Goal: Task Accomplishment & Management: Manage account settings

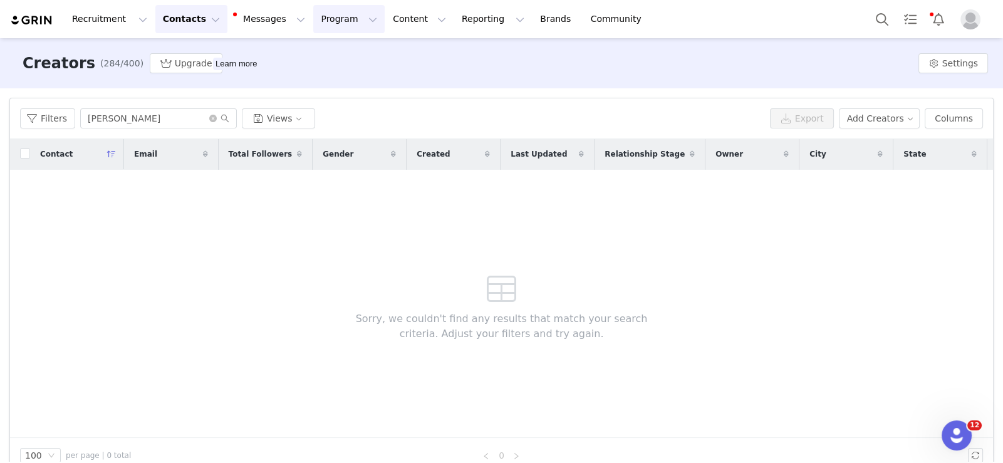
click at [320, 23] on button "Program Program" at bounding box center [348, 19] width 71 height 28
click at [326, 49] on p "Activations" at bounding box center [316, 55] width 48 height 13
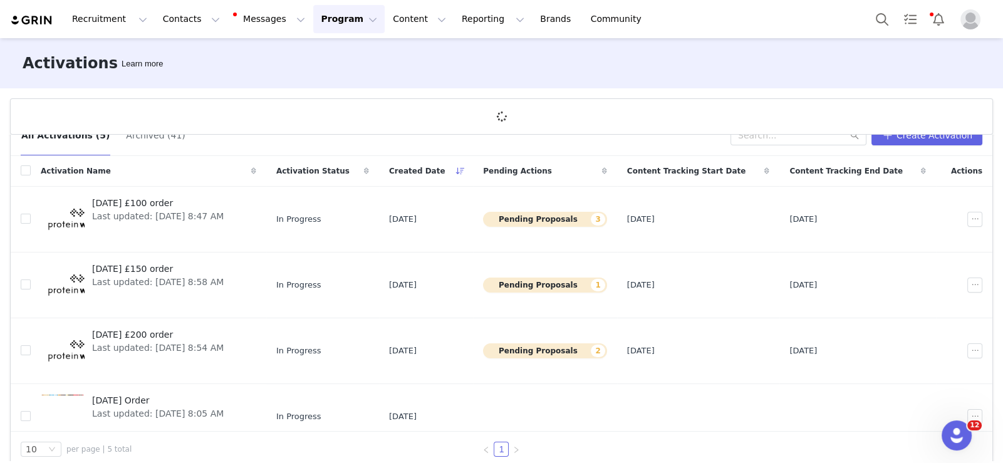
scroll to position [46, 0]
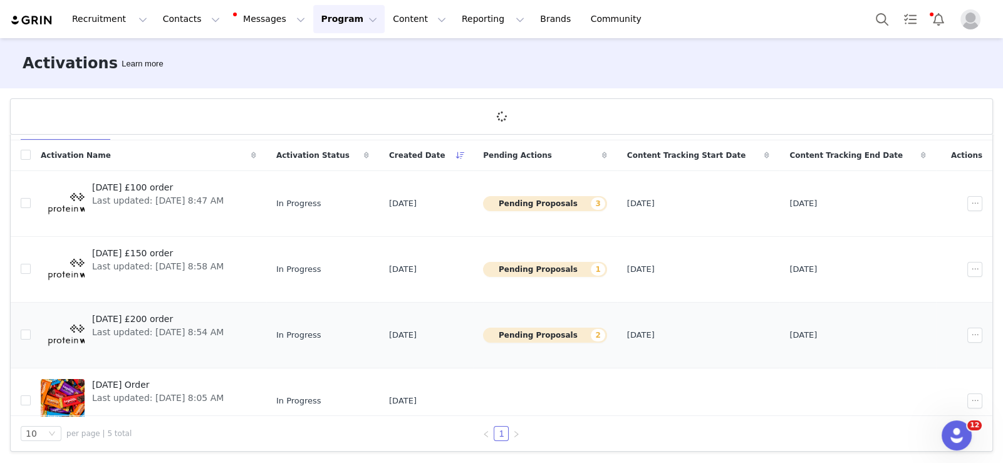
click at [185, 321] on span "[DATE] £200 order" at bounding box center [158, 319] width 132 height 13
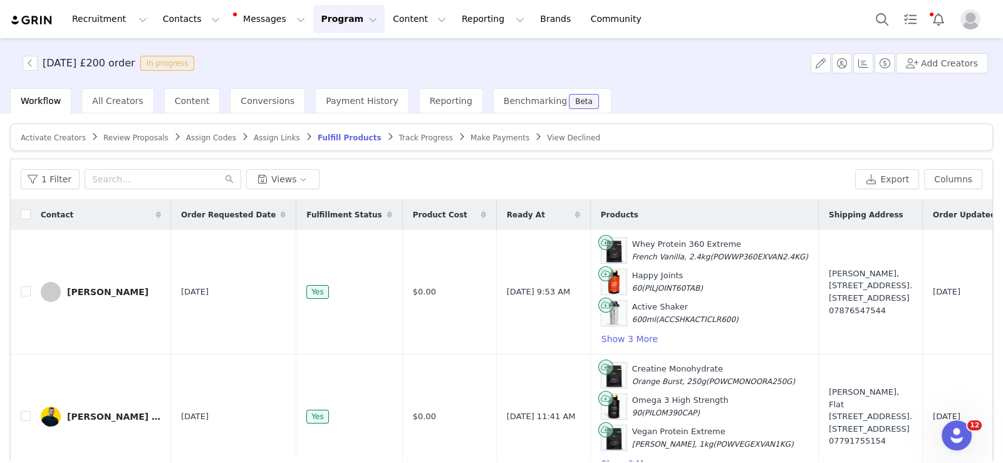
click at [142, 138] on span "Review Proposals" at bounding box center [135, 137] width 65 height 9
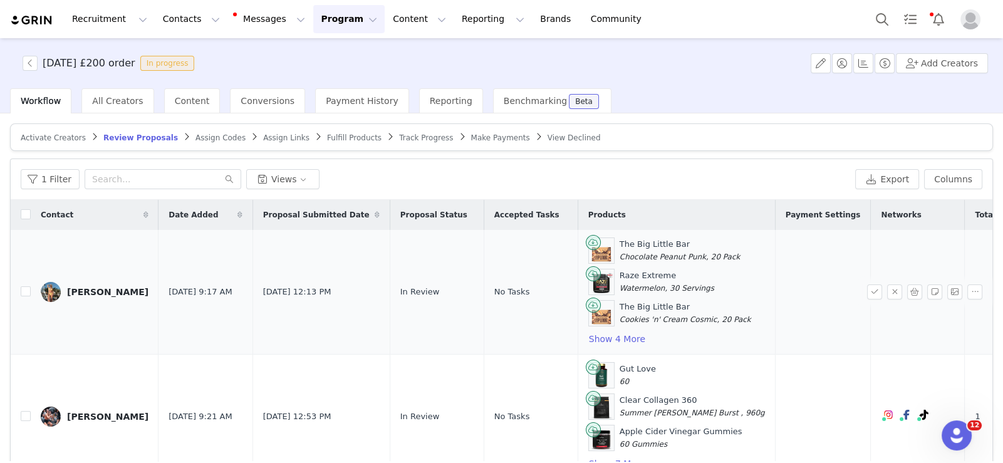
scroll to position [82, 0]
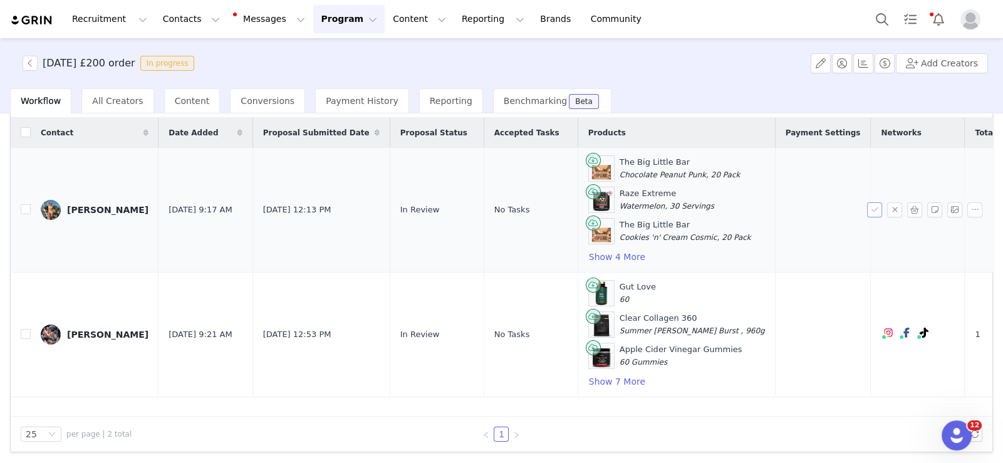
click at [867, 204] on button "button" at bounding box center [874, 209] width 15 height 15
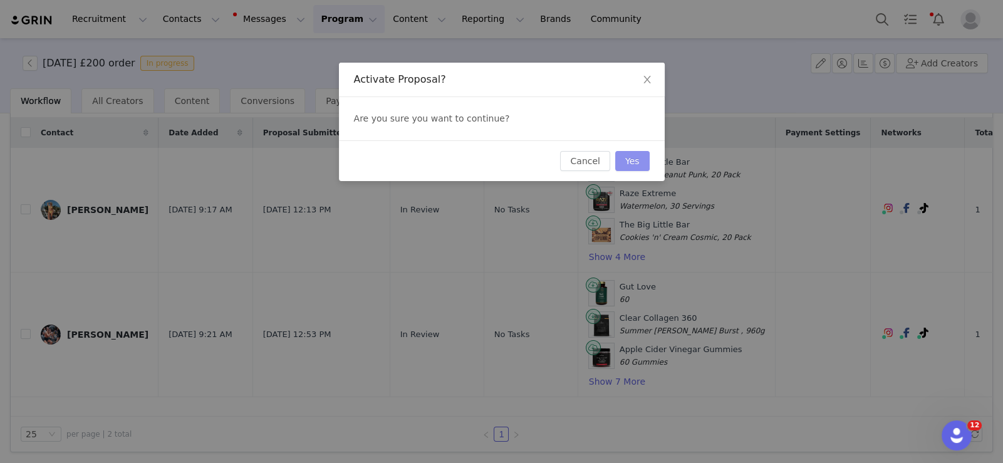
click at [639, 162] on button "Yes" at bounding box center [632, 161] width 34 height 20
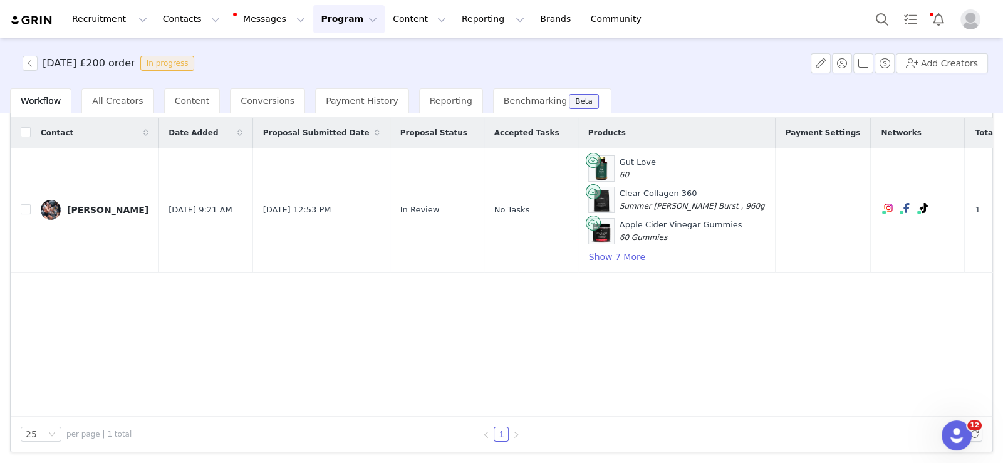
click at [867, 209] on button "button" at bounding box center [874, 209] width 15 height 15
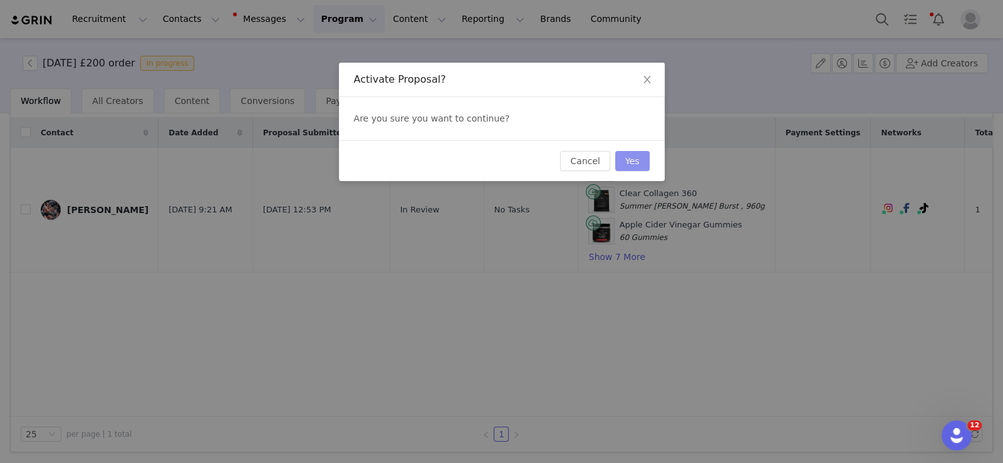
click at [633, 161] on button "Yes" at bounding box center [632, 161] width 34 height 20
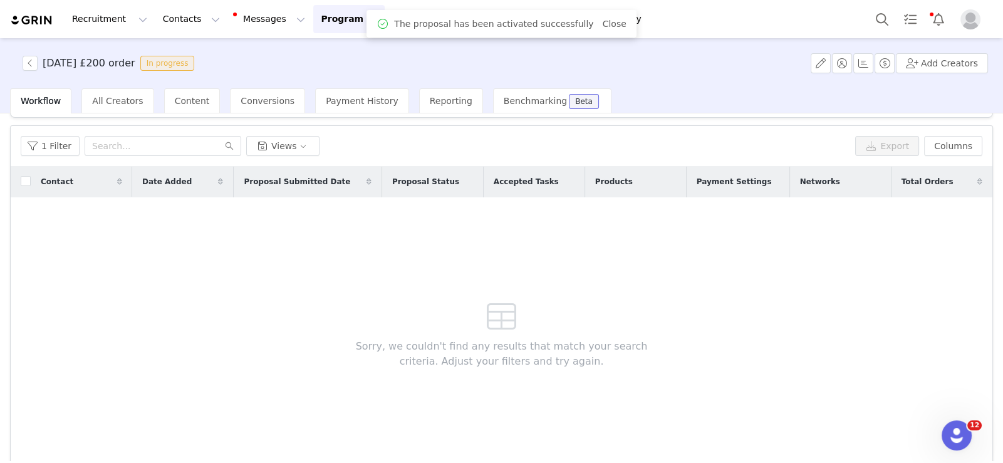
scroll to position [0, 0]
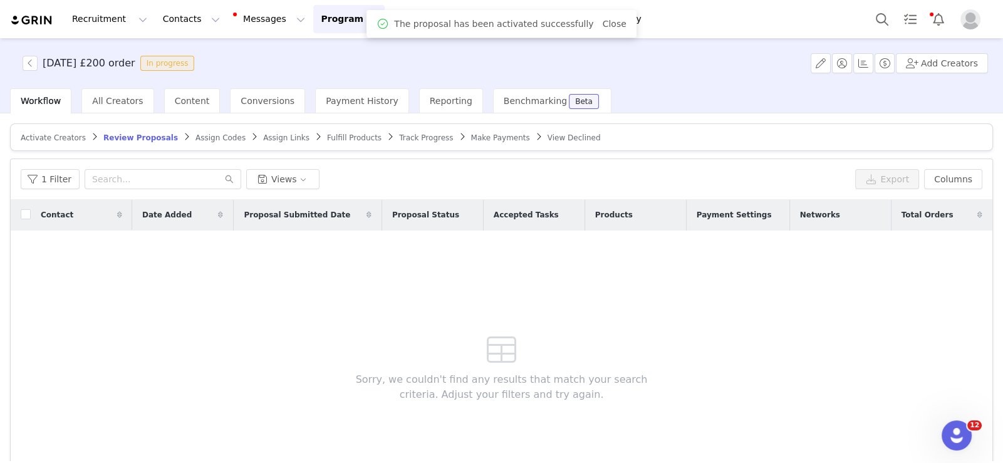
click at [327, 133] on span "Fulfill Products" at bounding box center [354, 137] width 54 height 9
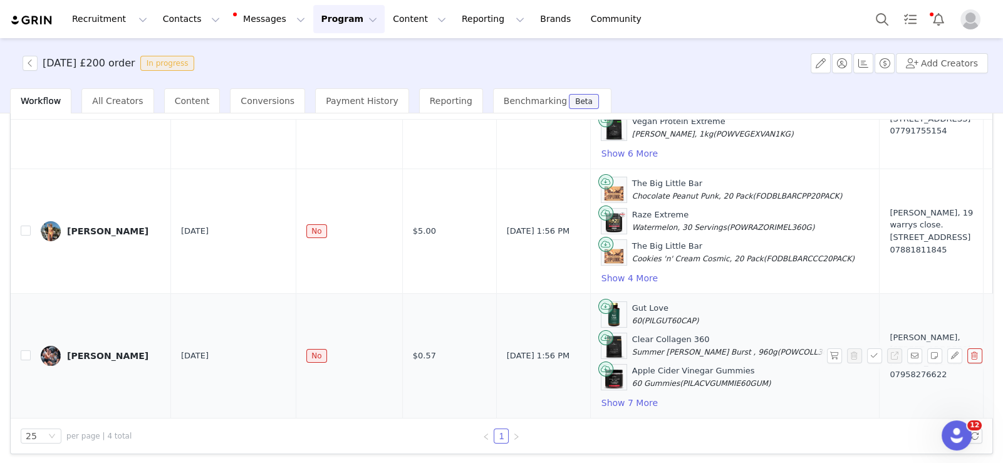
scroll to position [82, 0]
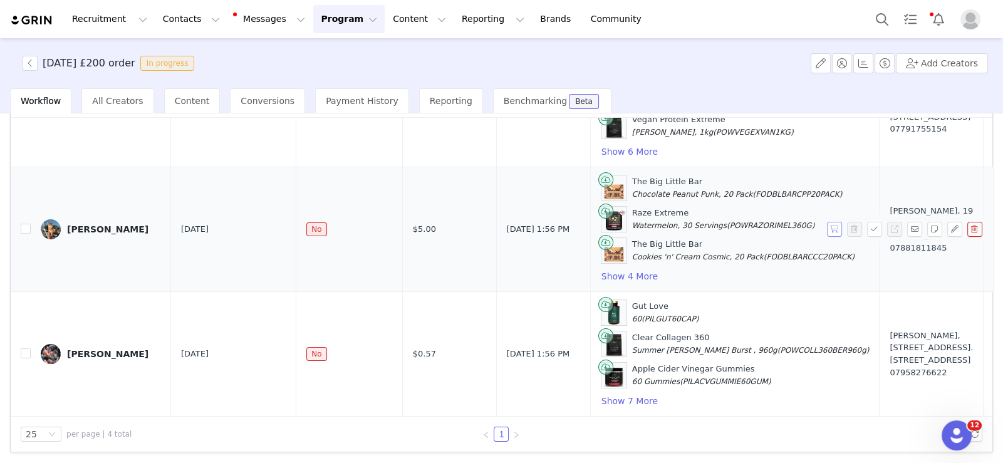
click at [827, 222] on button "button" at bounding box center [834, 229] width 15 height 15
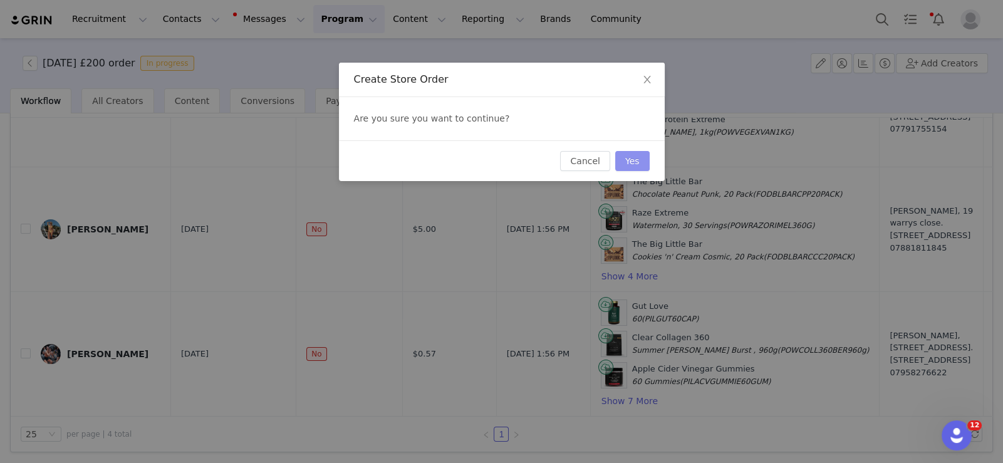
click at [636, 157] on button "Yes" at bounding box center [632, 161] width 34 height 20
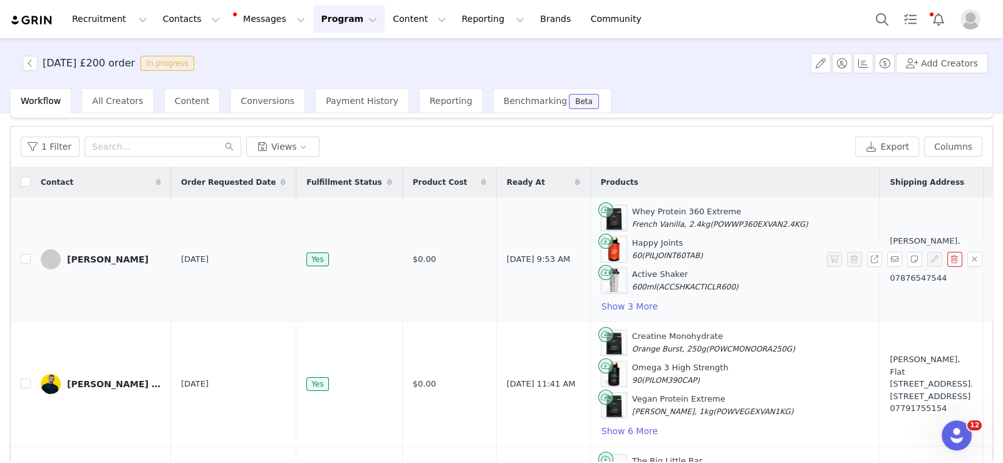
scroll to position [0, 0]
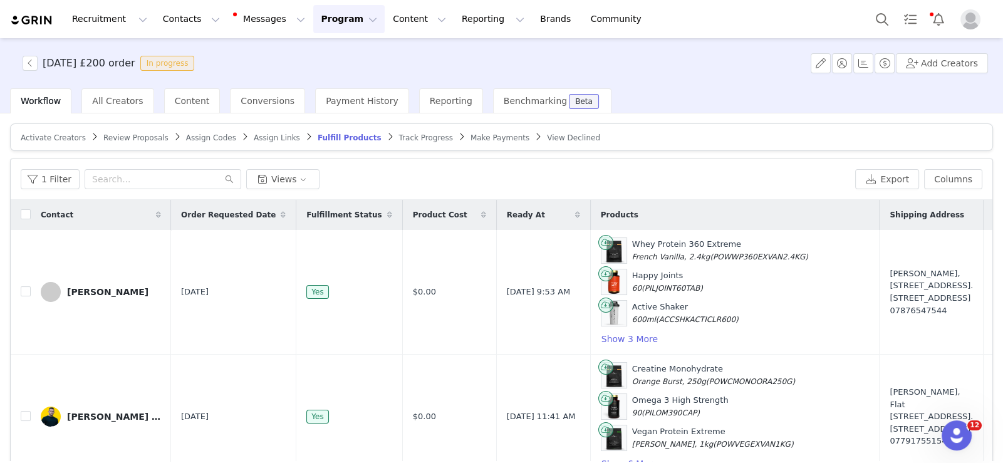
click at [943, 167] on div "1 Filter Views Export Columns" at bounding box center [501, 179] width 981 height 41
click at [950, 182] on button "Columns" at bounding box center [953, 179] width 58 height 20
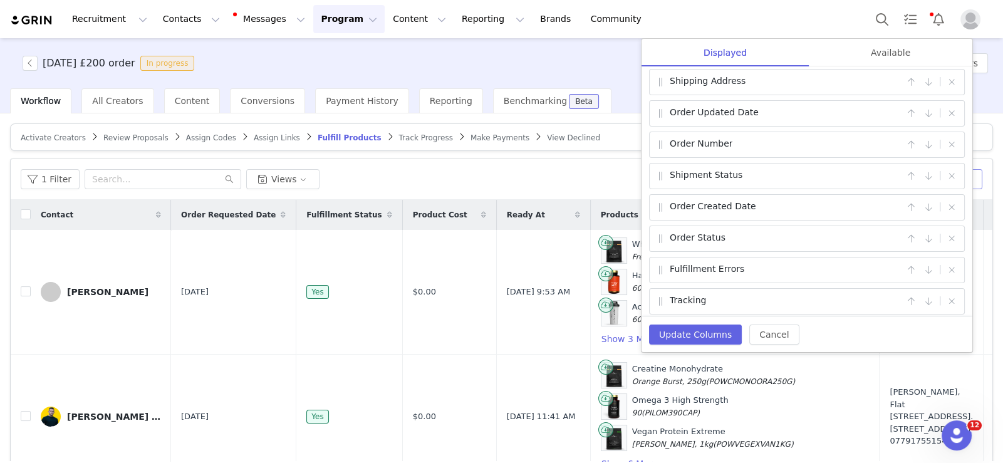
scroll to position [194, 0]
click at [904, 140] on button "button" at bounding box center [910, 143] width 15 height 15
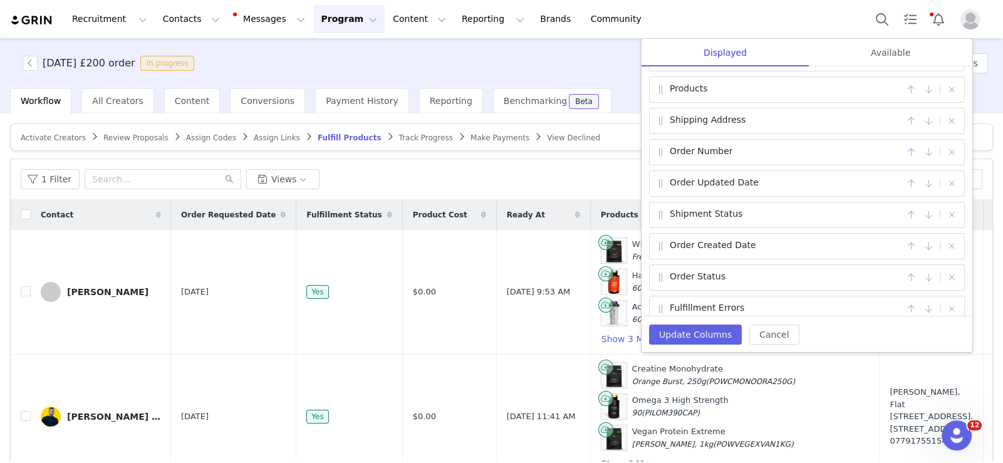
scroll to position [132, 0]
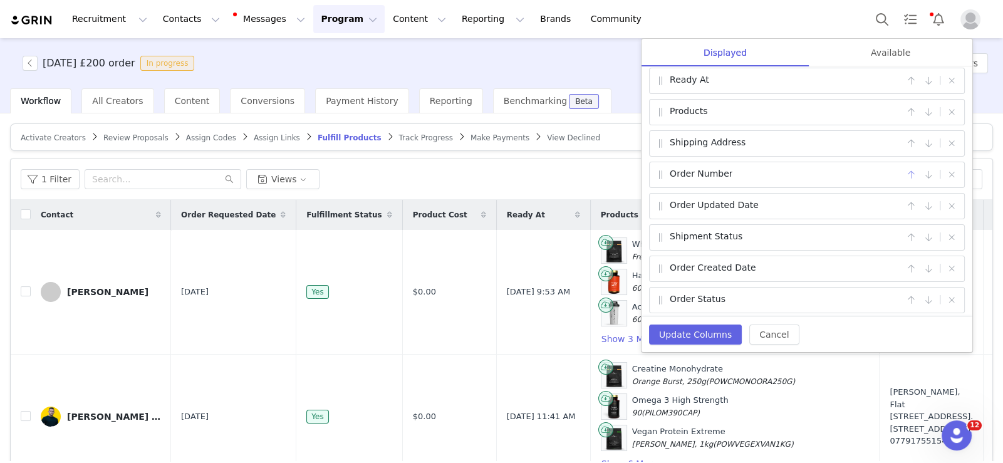
click at [903, 172] on button "button" at bounding box center [910, 174] width 15 height 15
click at [904, 140] on button "button" at bounding box center [910, 143] width 15 height 15
click at [903, 234] on button "button" at bounding box center [910, 237] width 15 height 15
click at [903, 211] on button "button" at bounding box center [910, 206] width 15 height 15
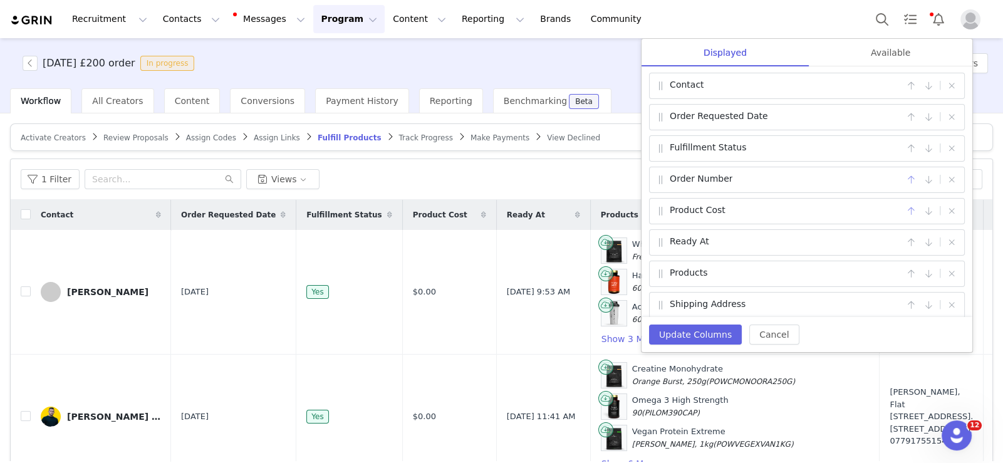
scroll to position [0, 0]
click at [903, 181] on button "button" at bounding box center [910, 180] width 15 height 15
drag, startPoint x: 903, startPoint y: 147, endPoint x: 891, endPoint y: 130, distance: 21.0
click at [903, 147] on button "button" at bounding box center [910, 149] width 15 height 15
click at [903, 115] on button "button" at bounding box center [910, 118] width 15 height 15
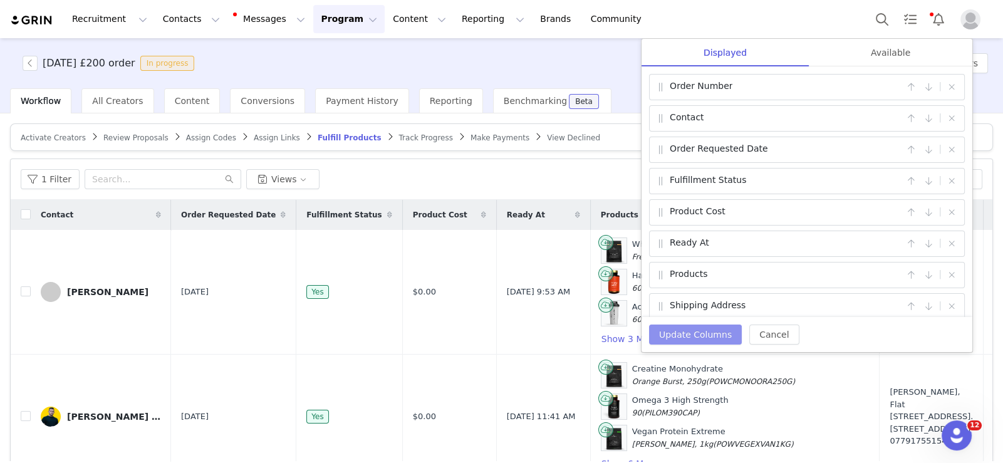
click at [720, 334] on button "Update Columns" at bounding box center [695, 334] width 93 height 20
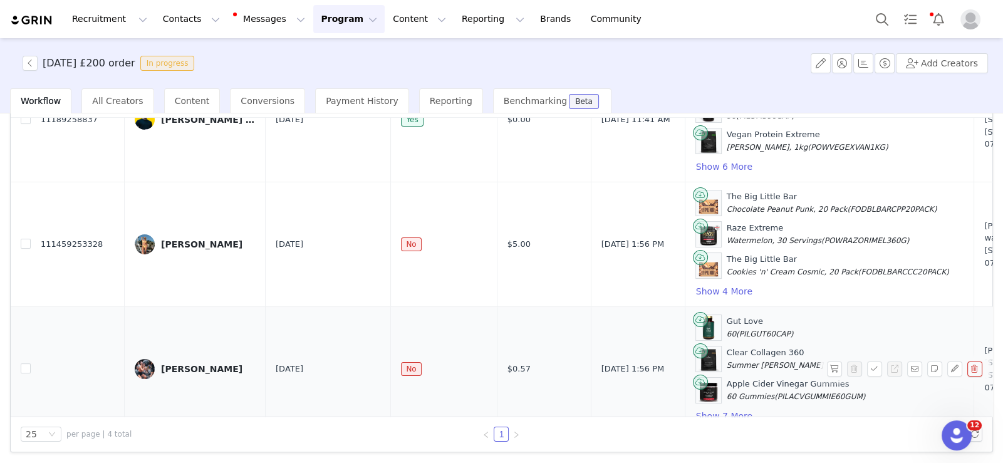
scroll to position [235, 0]
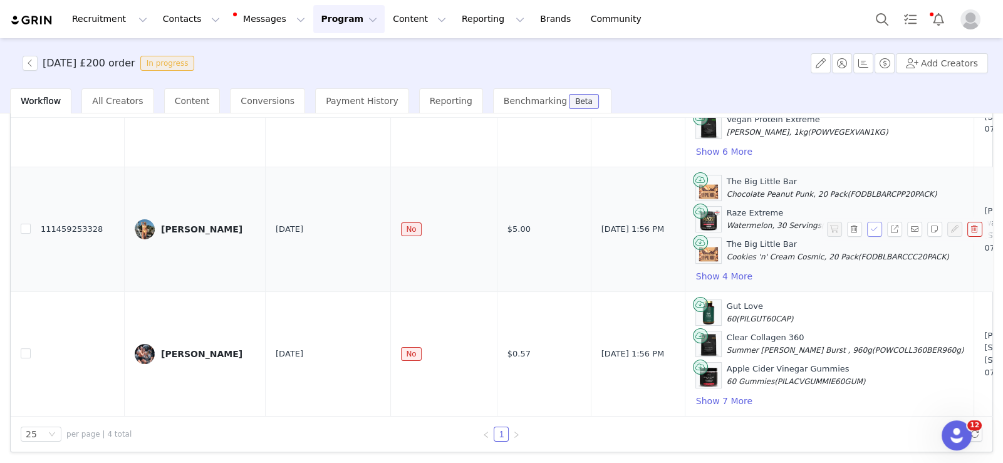
click at [867, 222] on button "button" at bounding box center [874, 229] width 15 height 15
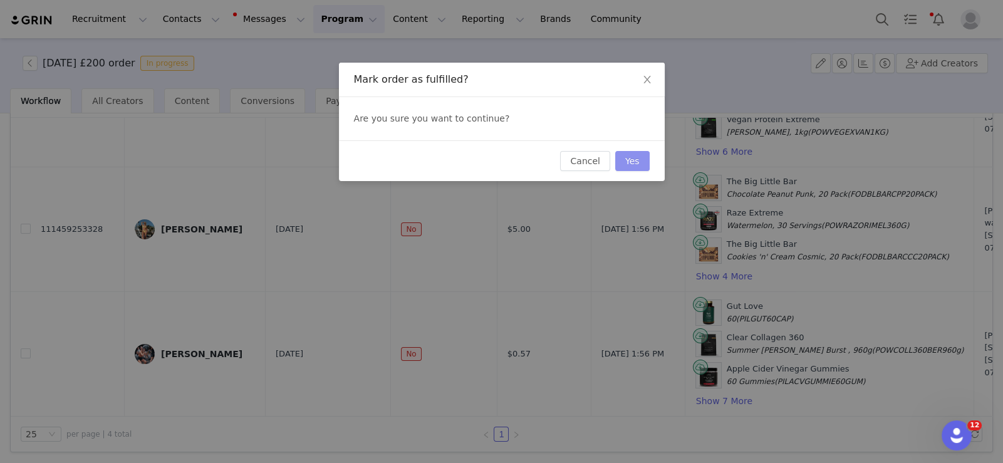
click at [620, 156] on button "Yes" at bounding box center [632, 161] width 34 height 20
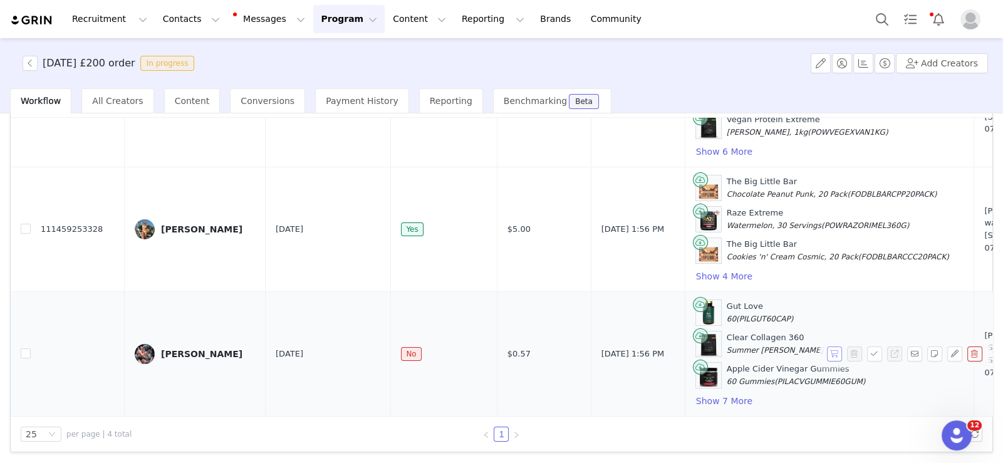
click at [827, 346] on button "button" at bounding box center [834, 353] width 15 height 15
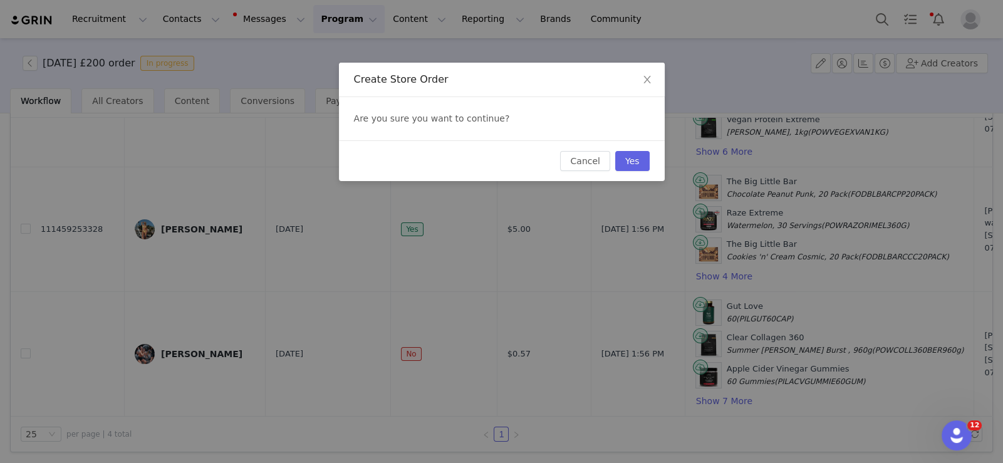
click at [648, 150] on div "Cancel Yes" at bounding box center [502, 160] width 326 height 41
click at [642, 158] on button "Yes" at bounding box center [632, 161] width 34 height 20
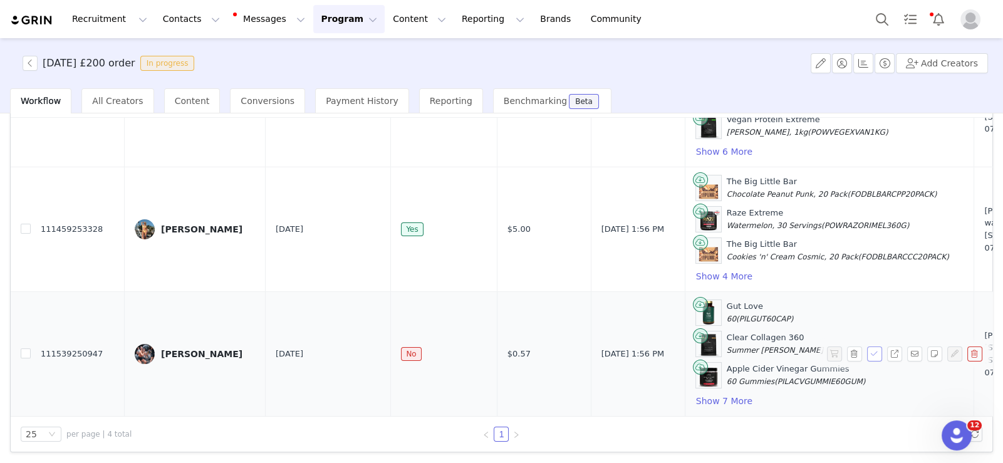
click at [867, 348] on button "button" at bounding box center [874, 353] width 15 height 15
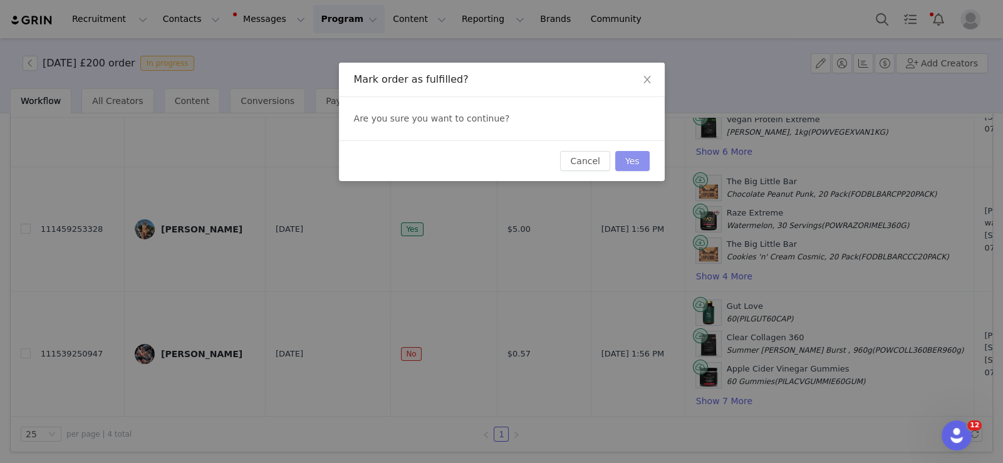
click at [643, 159] on button "Yes" at bounding box center [632, 161] width 34 height 20
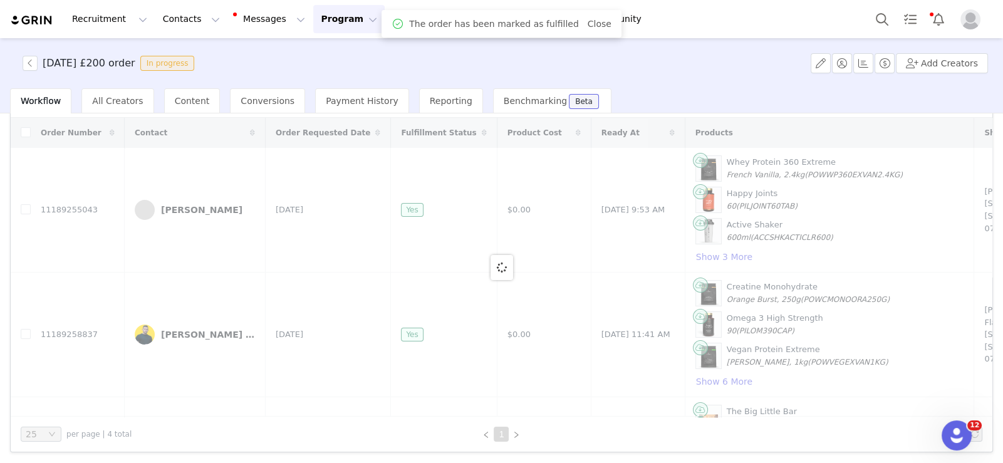
scroll to position [0, 0]
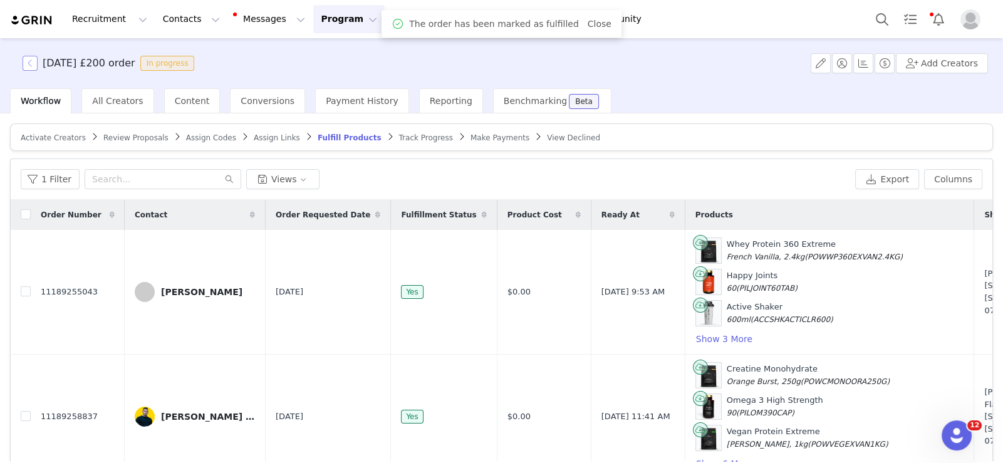
click at [34, 65] on button "button" at bounding box center [30, 63] width 15 height 15
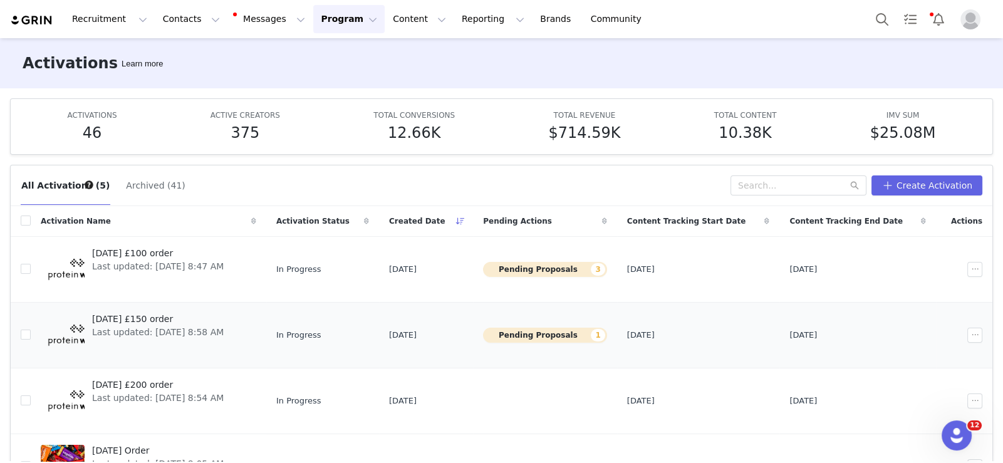
click at [178, 317] on span "[DATE] £150 order" at bounding box center [158, 319] width 132 height 13
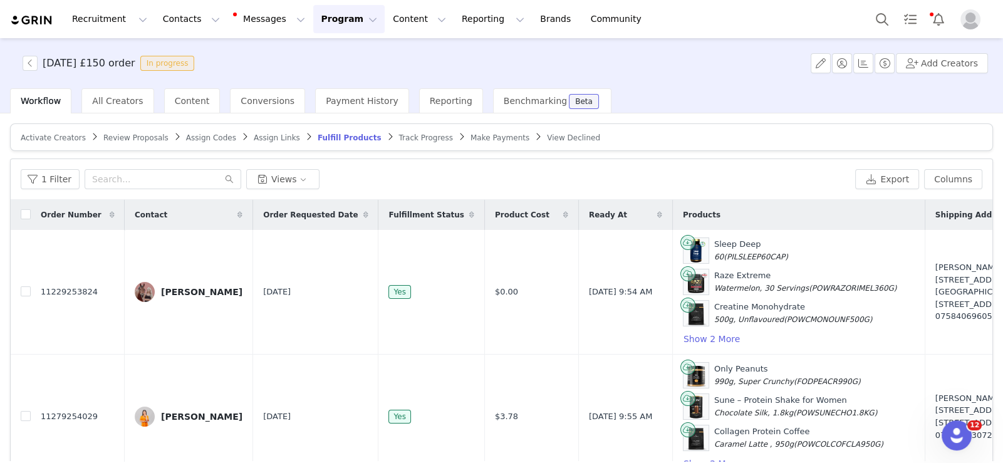
drag, startPoint x: 127, startPoint y: 126, endPoint x: 131, endPoint y: 142, distance: 16.1
click at [128, 130] on article "Activate Creators Review Proposals Assign Codes Assign Links Fulfill Products T…" at bounding box center [501, 137] width 983 height 28
click at [131, 142] on article "Activate Creators Review Proposals Assign Codes Assign Links Fulfill Products T…" at bounding box center [501, 137] width 983 height 28
click at [128, 135] on span "Review Proposals" at bounding box center [135, 137] width 65 height 9
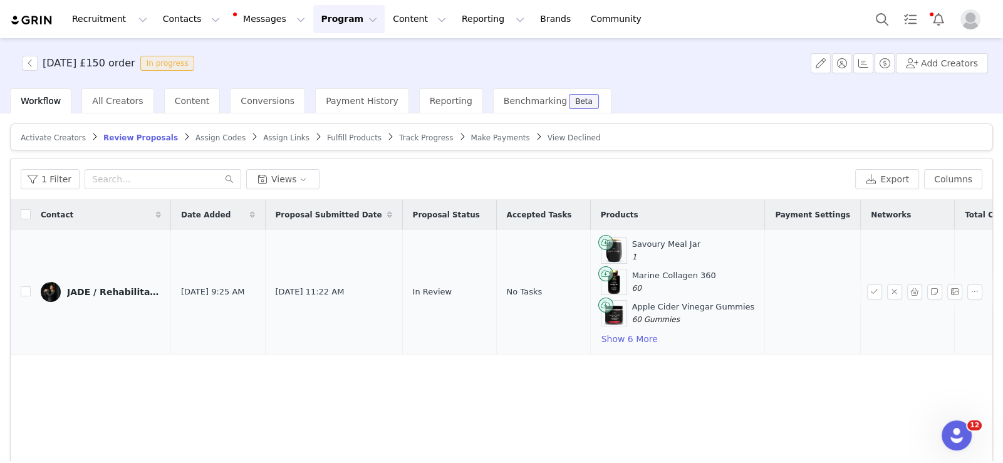
click at [84, 291] on div "JADE / Rehabilitation Exercises Specialist" at bounding box center [114, 292] width 94 height 10
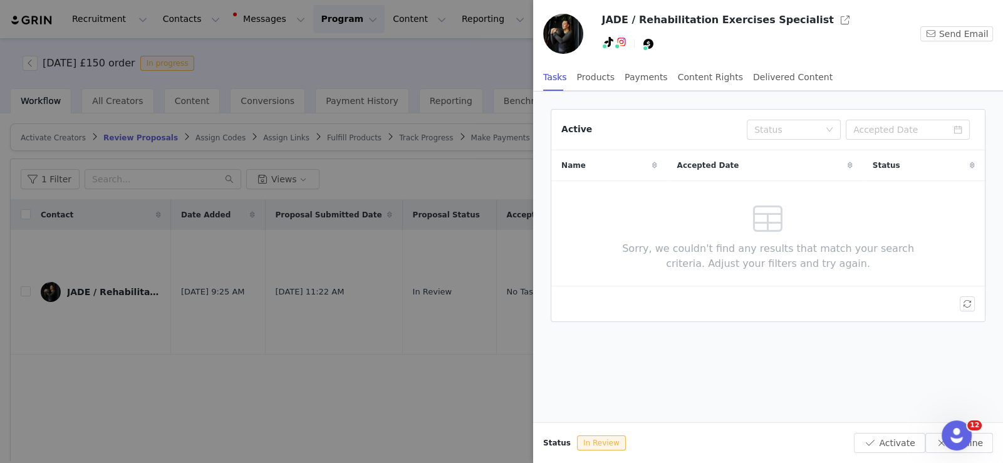
click at [792, 9] on div "JADE / Rehabilitation Exercises Specialist Send Email Tasks Products Payments C…" at bounding box center [768, 45] width 470 height 91
click at [835, 18] on button "button" at bounding box center [845, 20] width 20 height 20
click at [339, 257] on div at bounding box center [501, 231] width 1003 height 463
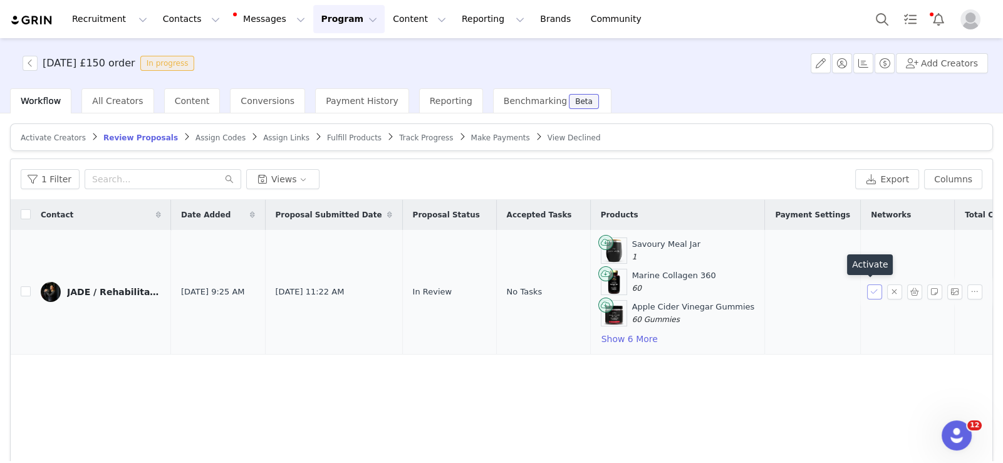
click at [867, 287] on button "button" at bounding box center [874, 291] width 15 height 15
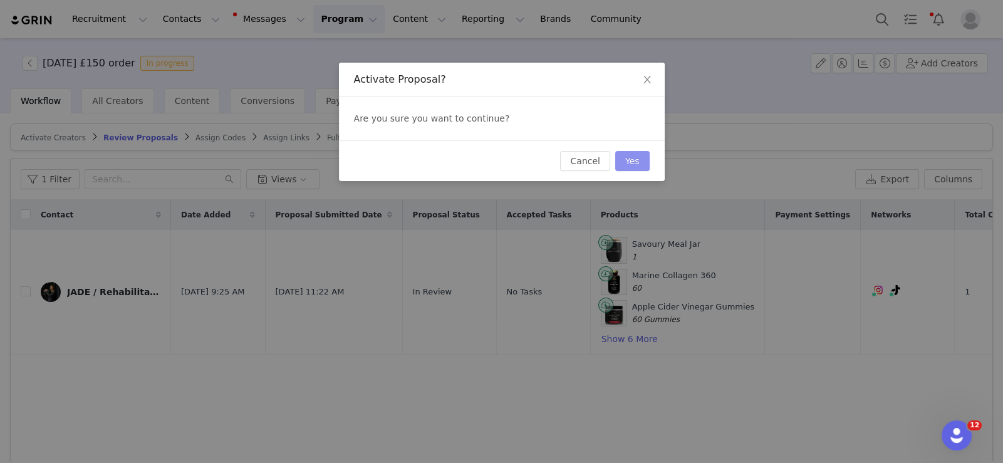
click at [644, 162] on button "Yes" at bounding box center [632, 161] width 34 height 20
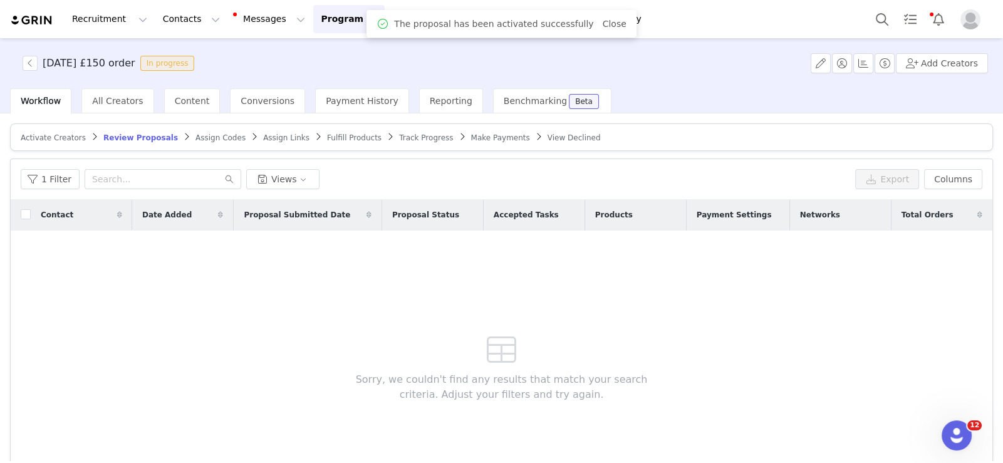
click at [327, 135] on span "Fulfill Products" at bounding box center [354, 137] width 54 height 9
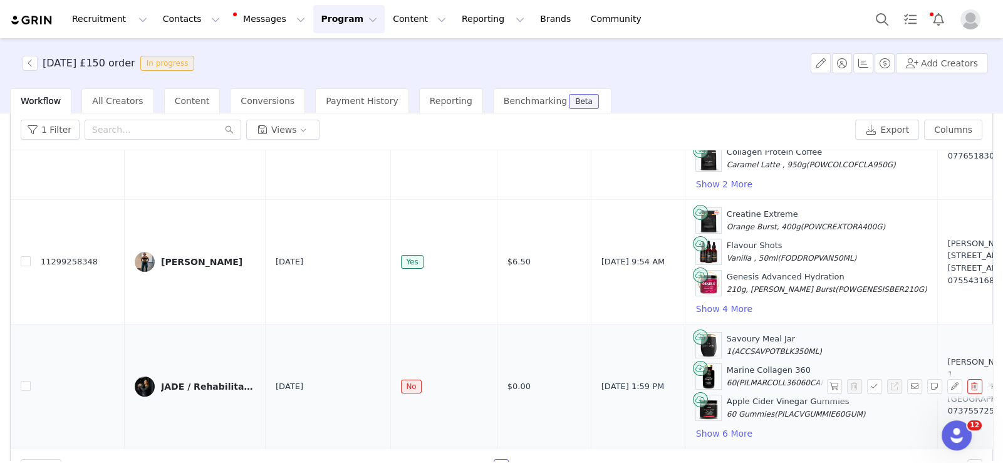
scroll to position [82, 0]
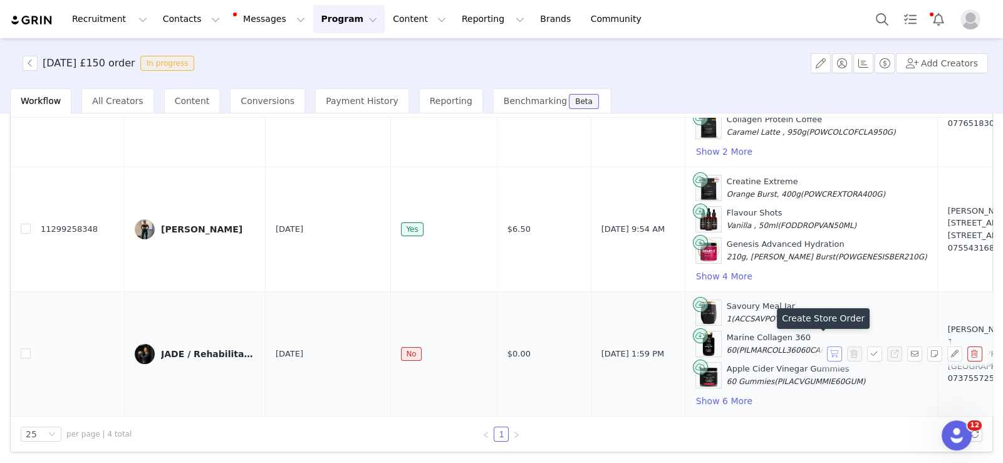
click at [827, 346] on button "button" at bounding box center [834, 353] width 15 height 15
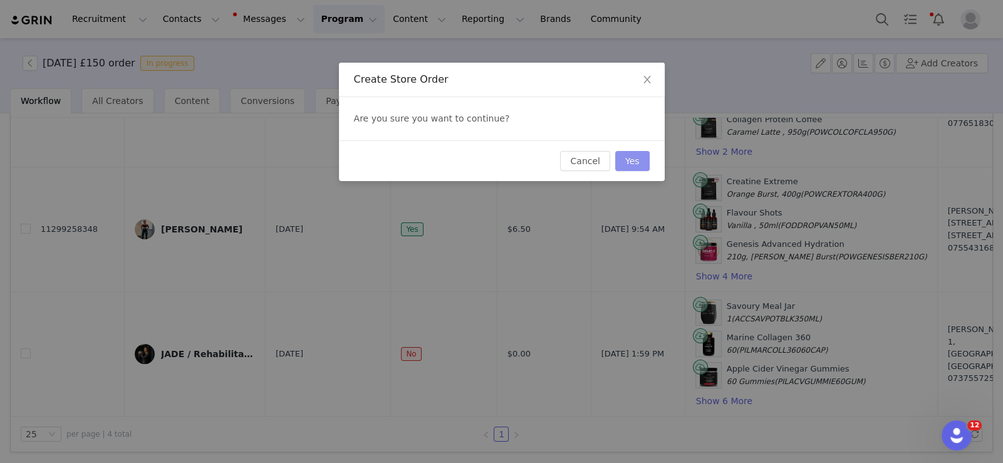
click at [633, 168] on button "Yes" at bounding box center [632, 161] width 34 height 20
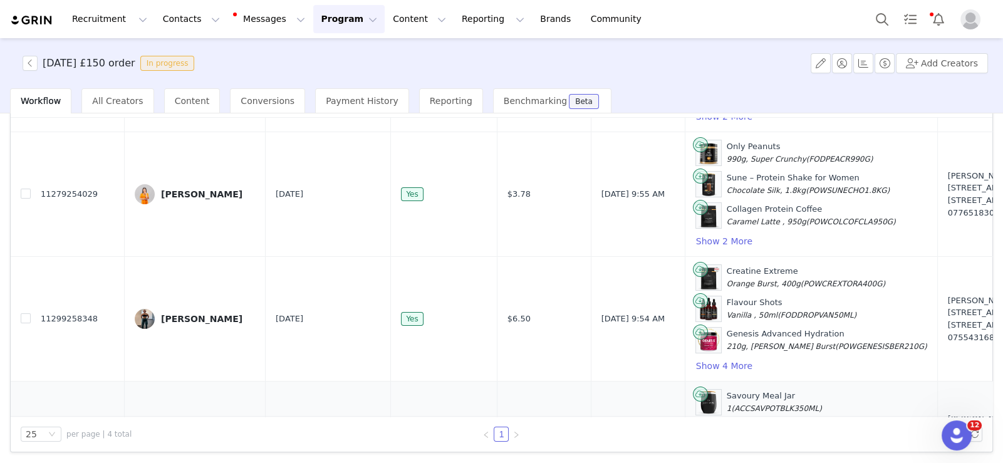
scroll to position [235, 0]
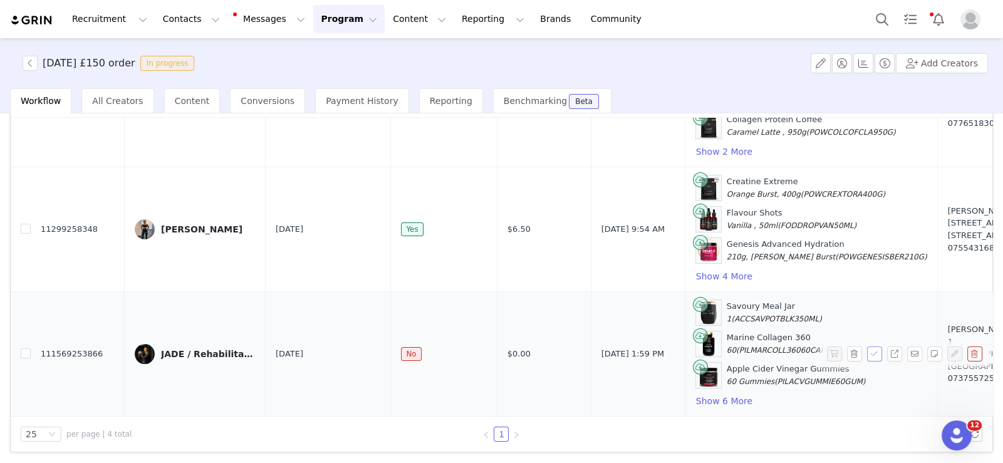
click at [867, 346] on button "button" at bounding box center [874, 353] width 15 height 15
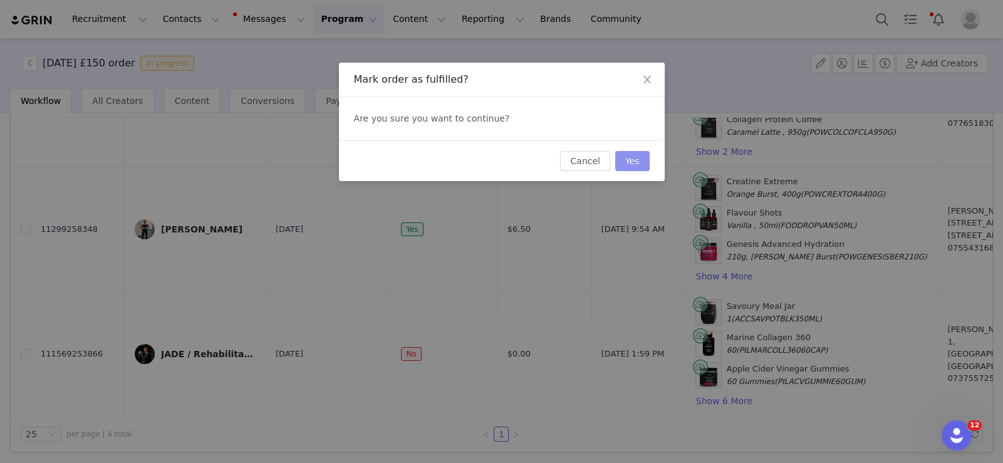
click at [633, 158] on button "Yes" at bounding box center [632, 161] width 34 height 20
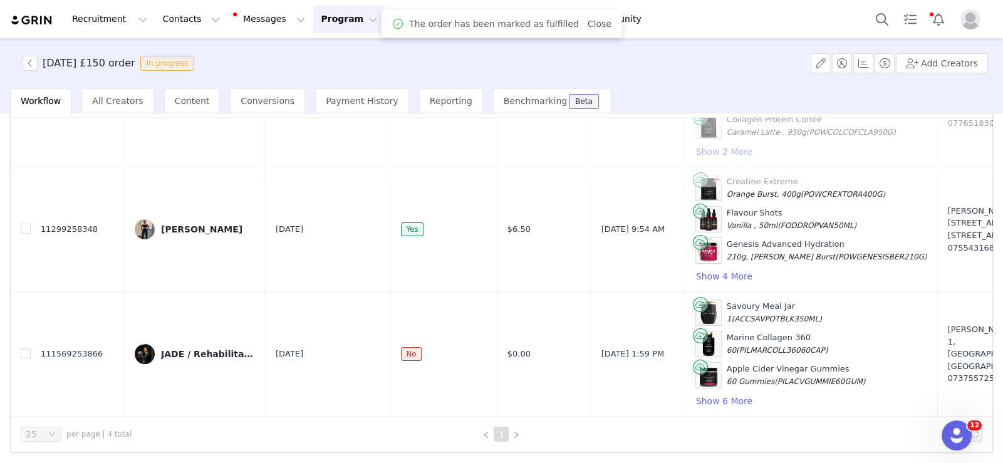
scroll to position [0, 0]
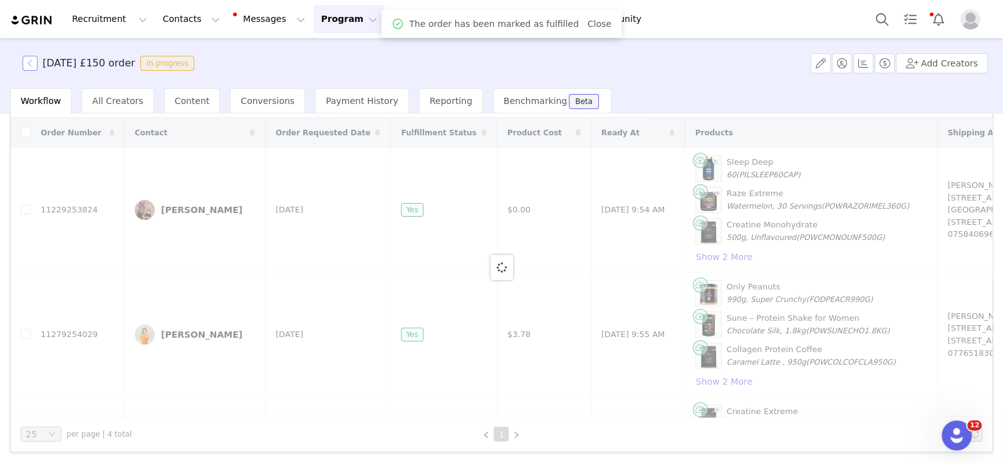
click at [31, 63] on button "button" at bounding box center [30, 63] width 15 height 15
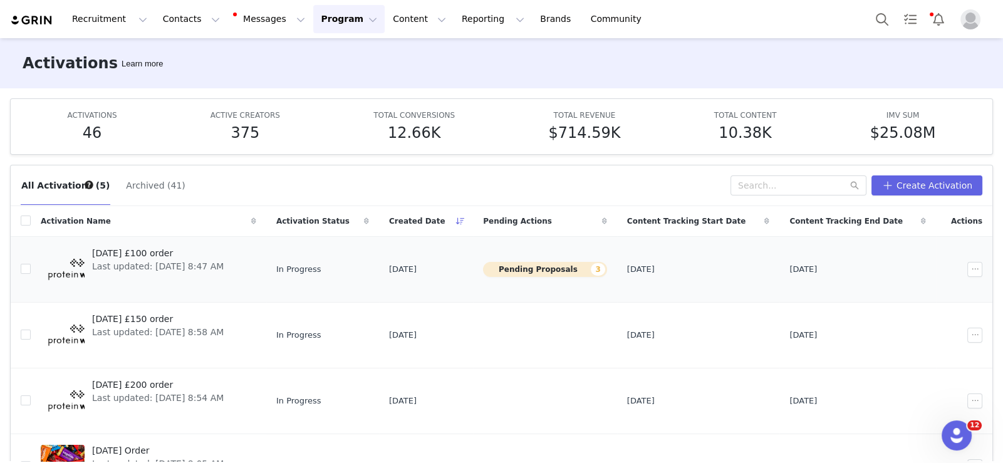
click at [158, 244] on div "[DATE] £100 order Last updated: [DATE] 8:47 AM" at bounding box center [158, 269] width 147 height 50
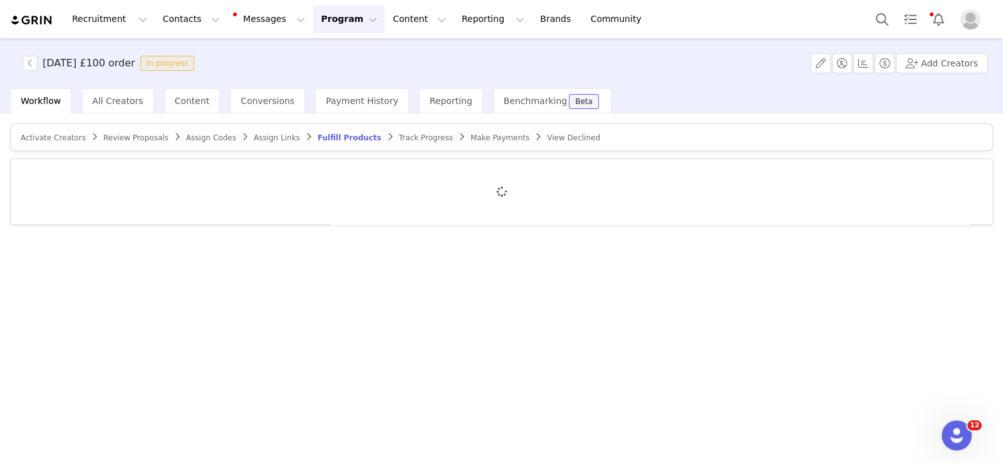
click at [117, 130] on article "Activate Creators Review Proposals Assign Codes Assign Links Fulfill Products T…" at bounding box center [501, 137] width 983 height 28
click at [120, 134] on span "Review Proposals" at bounding box center [135, 137] width 65 height 9
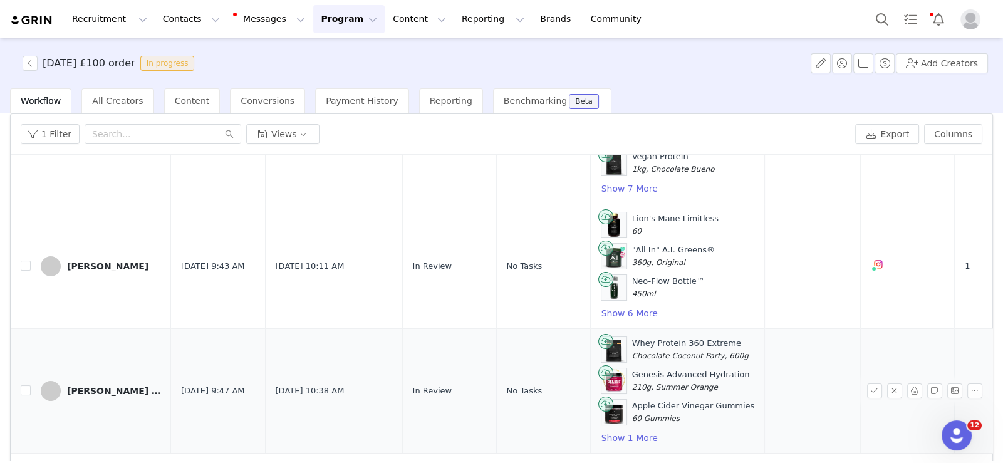
scroll to position [82, 0]
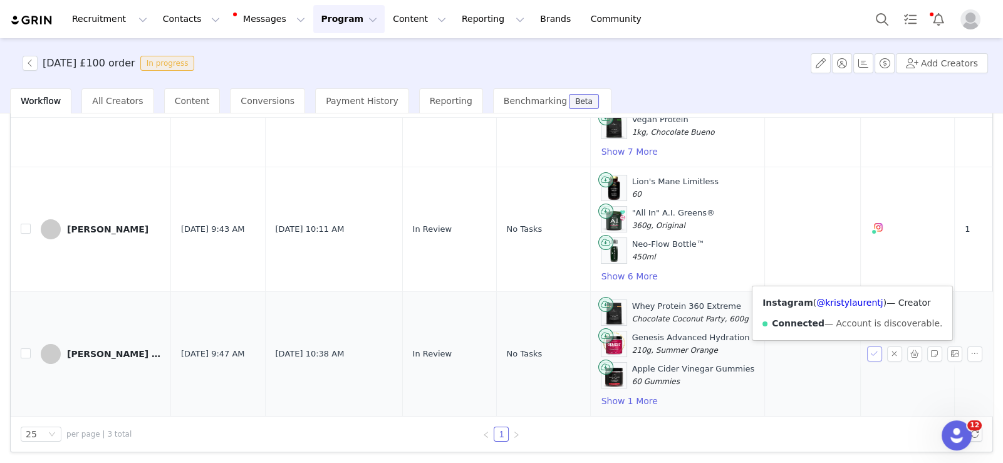
click at [867, 346] on button "button" at bounding box center [874, 353] width 15 height 15
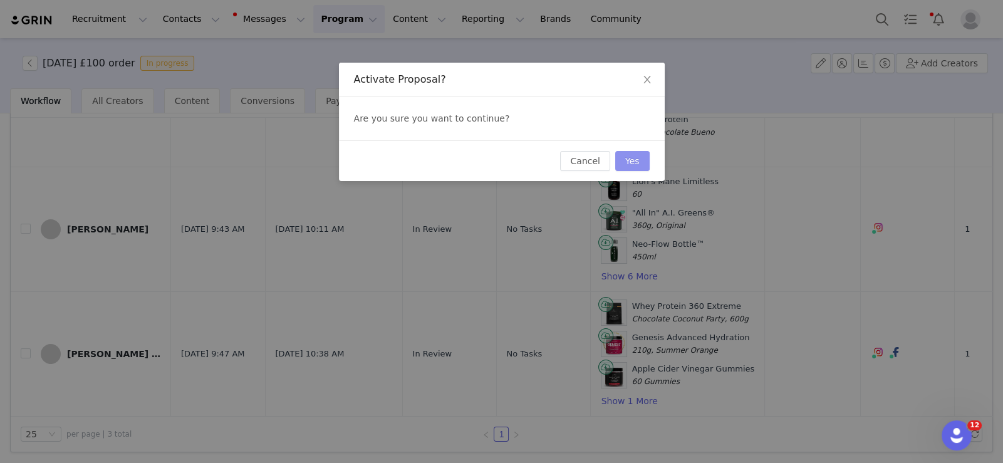
click at [624, 164] on button "Yes" at bounding box center [632, 161] width 34 height 20
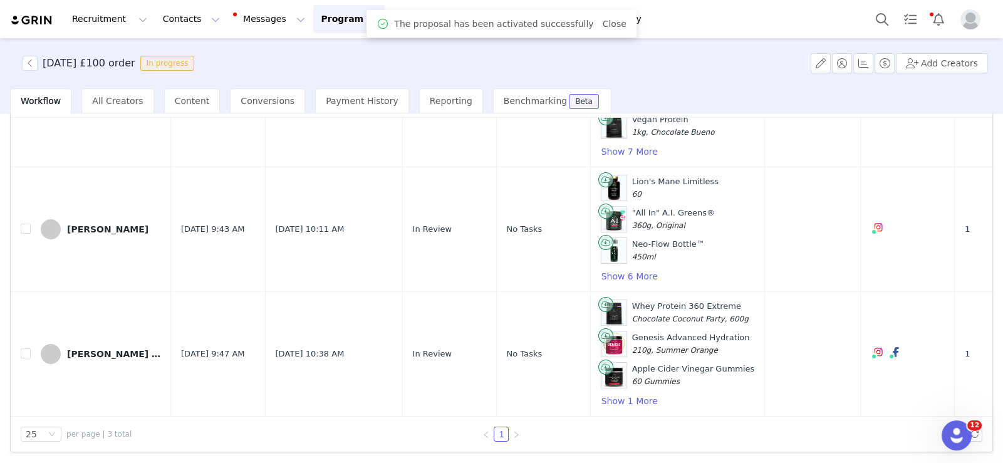
scroll to position [0, 0]
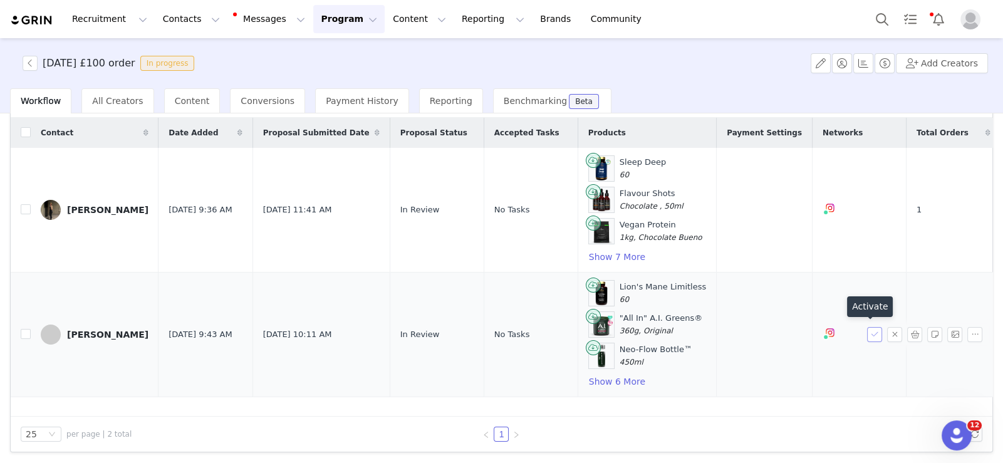
click at [867, 328] on button "button" at bounding box center [874, 334] width 15 height 15
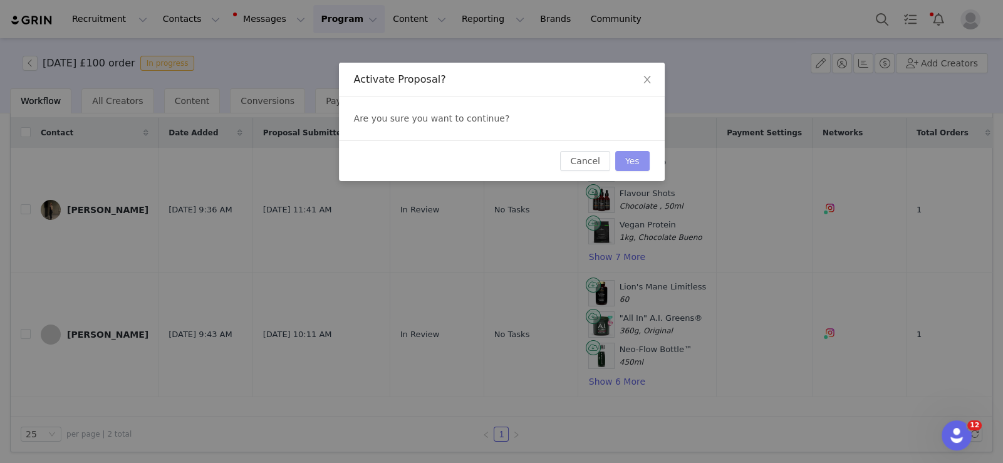
click at [630, 164] on button "Yes" at bounding box center [632, 161] width 34 height 20
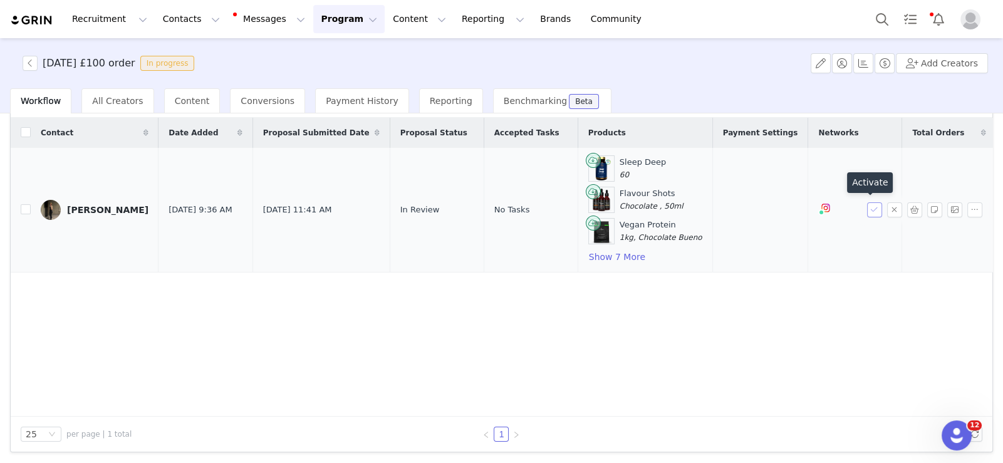
click at [867, 208] on button "button" at bounding box center [874, 209] width 15 height 15
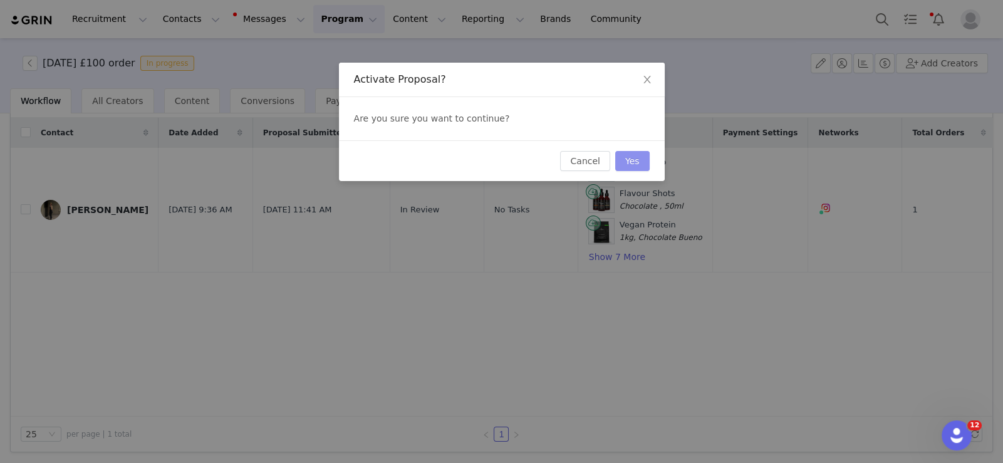
click at [625, 165] on button "Yes" at bounding box center [632, 161] width 34 height 20
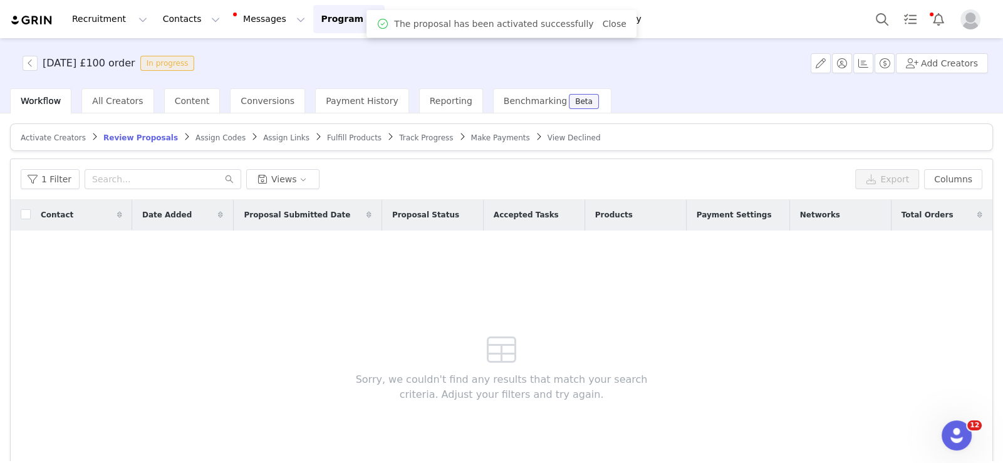
click at [327, 135] on span "Fulfill Products" at bounding box center [354, 137] width 54 height 9
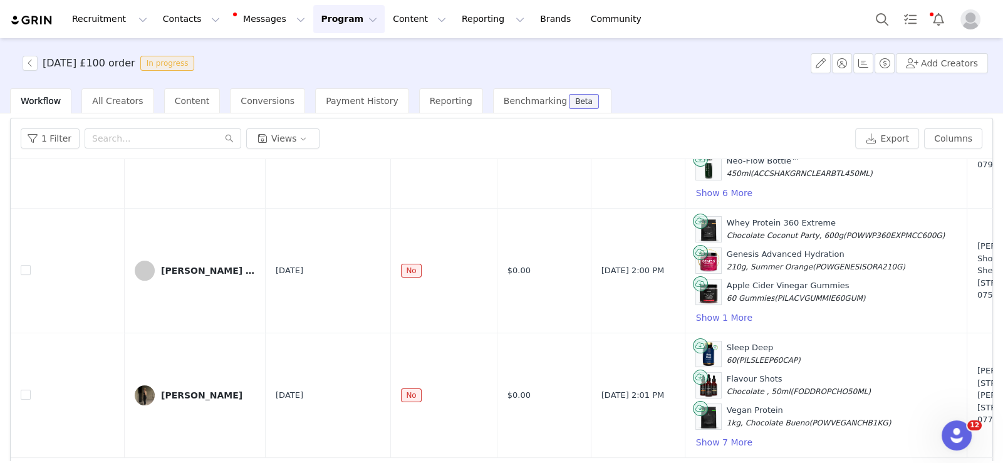
scroll to position [82, 0]
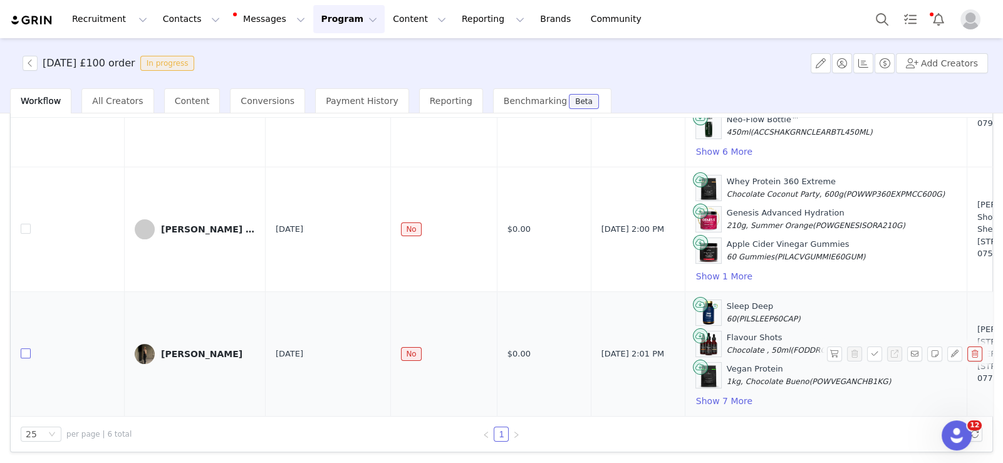
drag, startPoint x: 27, startPoint y: 344, endPoint x: 19, endPoint y: 316, distance: 29.2
click at [27, 348] on input "checkbox" at bounding box center [26, 353] width 10 height 10
checkbox input "true"
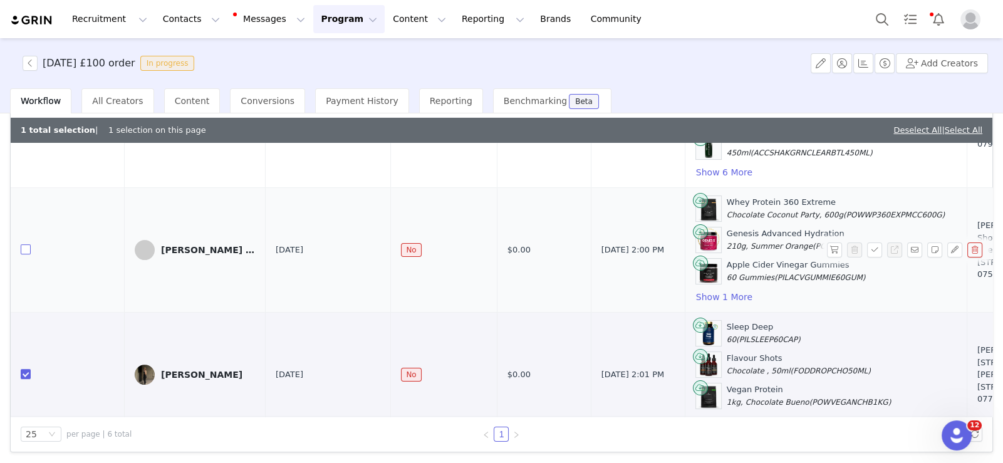
click at [26, 245] on input "checkbox" at bounding box center [26, 249] width 10 height 10
checkbox input "true"
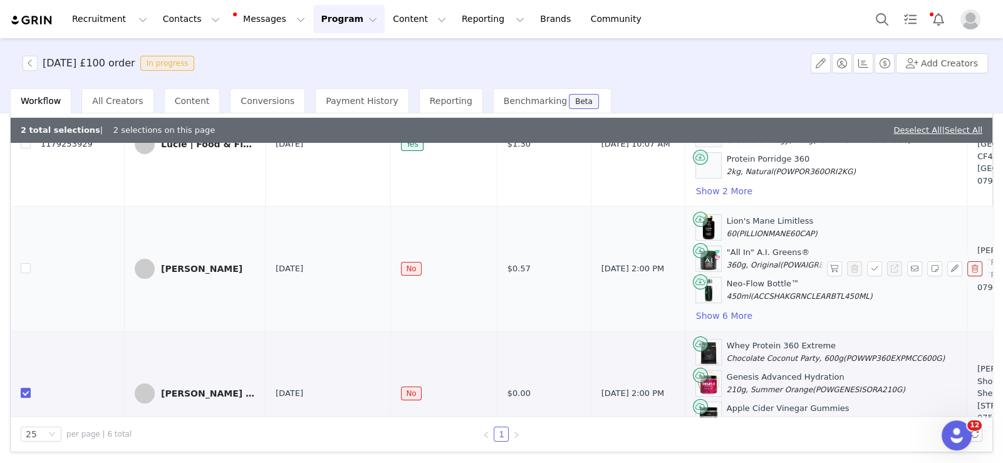
scroll to position [275, 0]
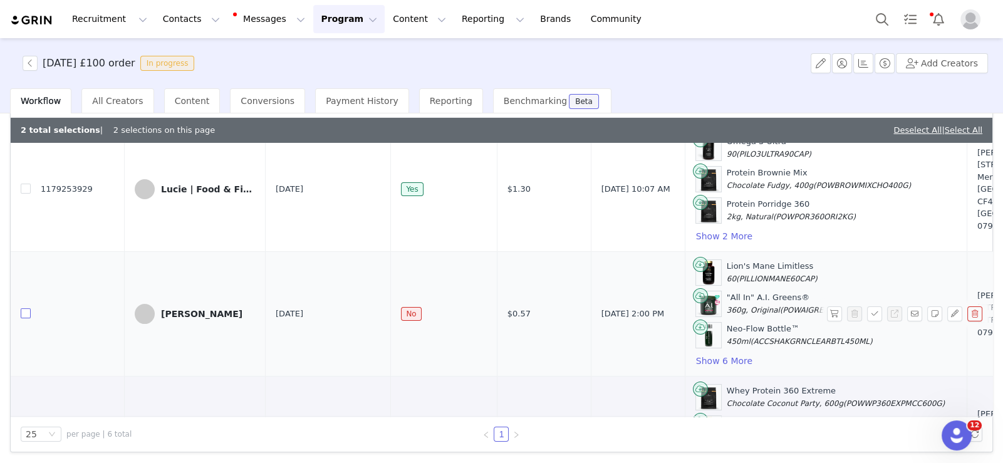
click at [27, 308] on input "checkbox" at bounding box center [26, 313] width 10 height 10
checkbox input "true"
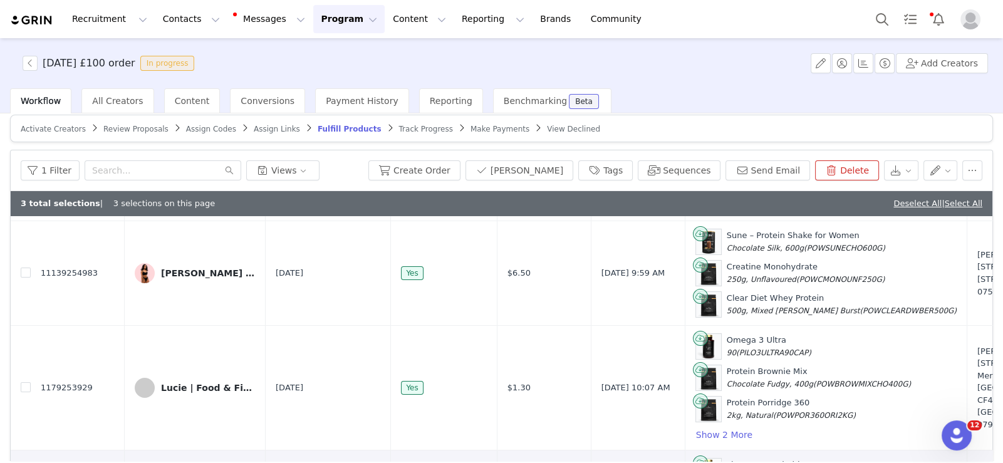
scroll to position [0, 0]
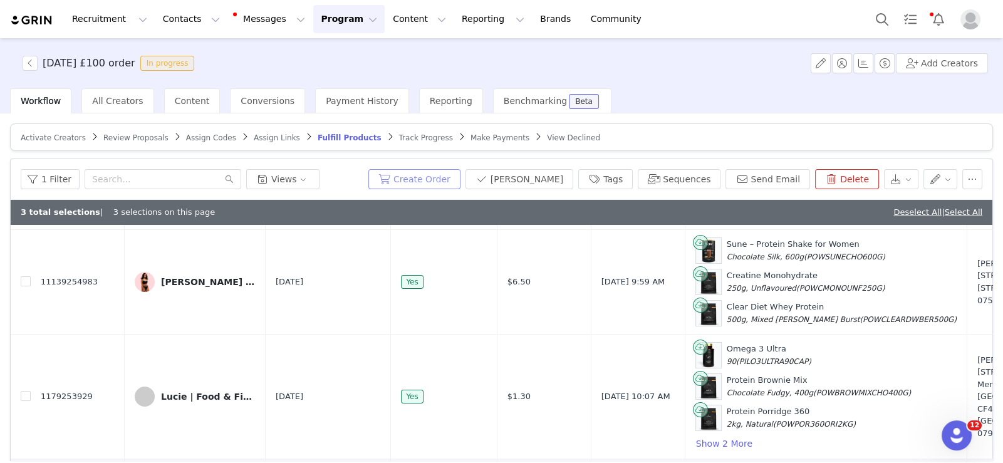
click at [460, 173] on button "Create Order" at bounding box center [414, 179] width 92 height 20
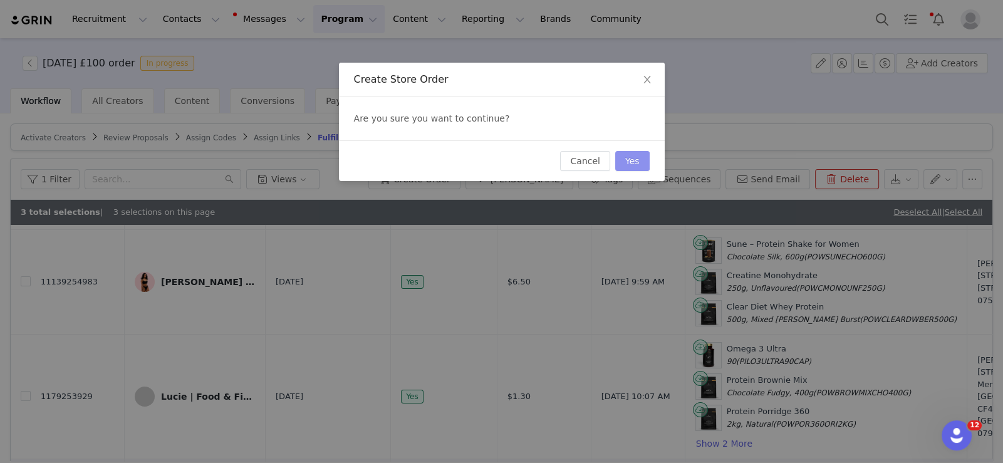
click at [633, 168] on button "Yes" at bounding box center [632, 161] width 34 height 20
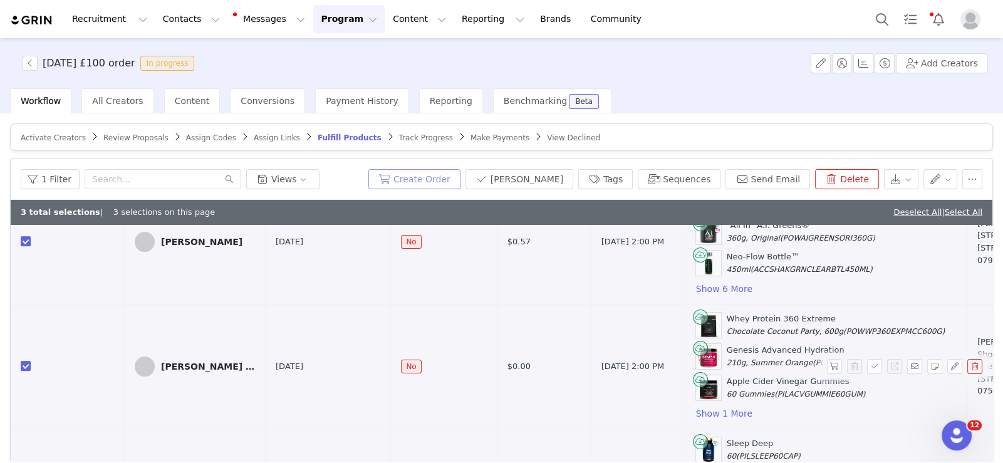
scroll to position [488, 0]
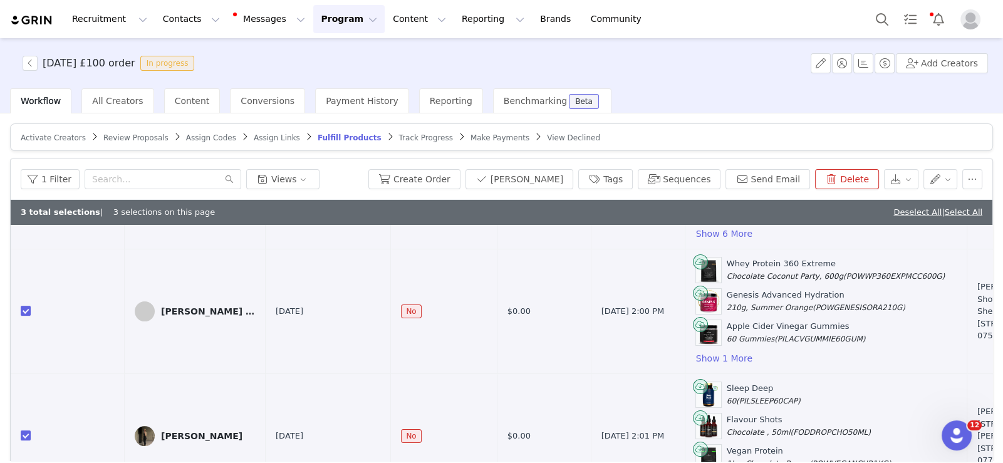
click at [607, 121] on div "Activate Creators Review Proposals Assign Codes Assign Links Fulfill Products T…" at bounding box center [501, 287] width 1003 height 348
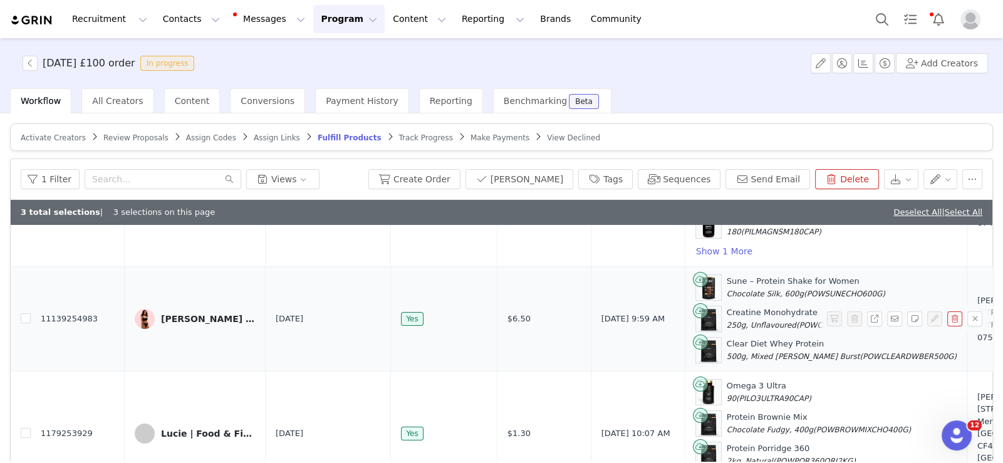
scroll to position [0, 0]
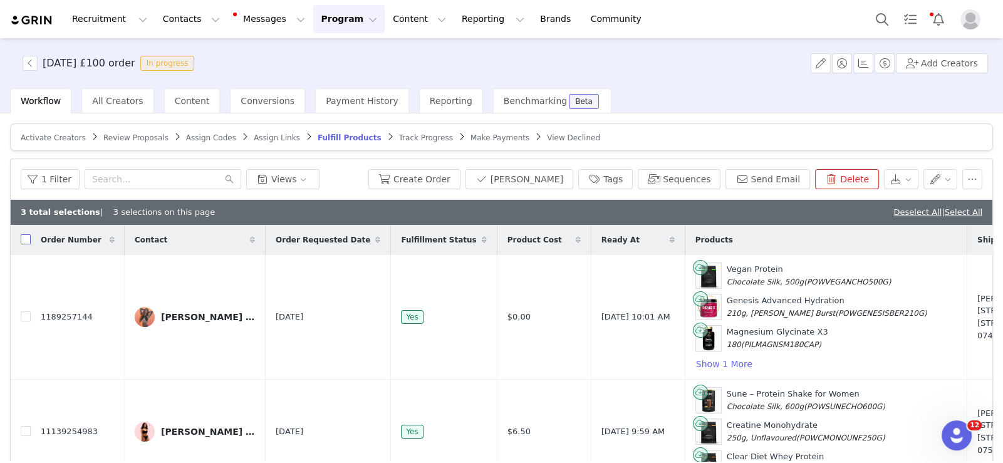
click at [26, 239] on input "checkbox" at bounding box center [26, 239] width 10 height 10
checkbox input "true"
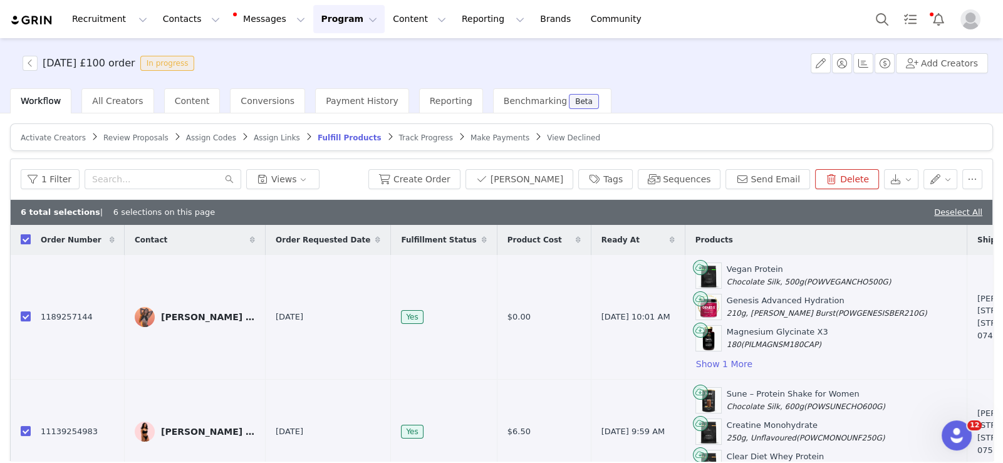
click at [26, 239] on input "checkbox" at bounding box center [26, 239] width 10 height 10
checkbox input "false"
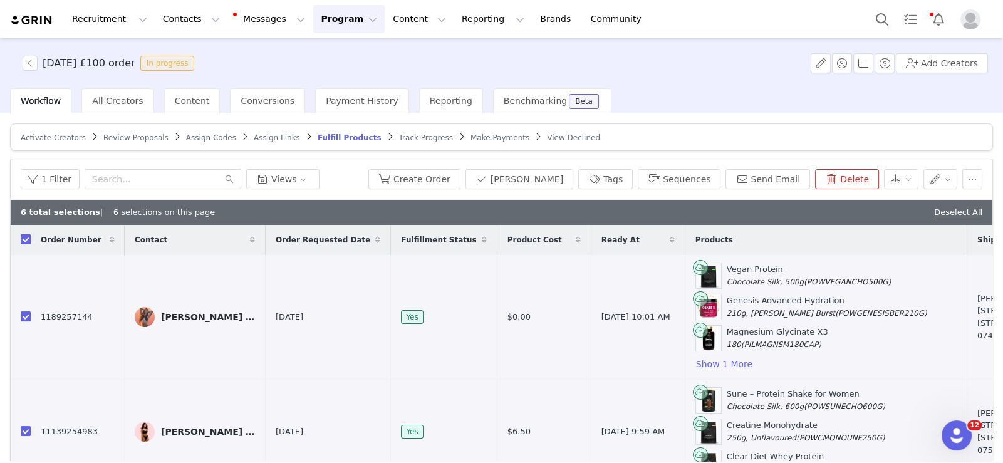
checkbox input "false"
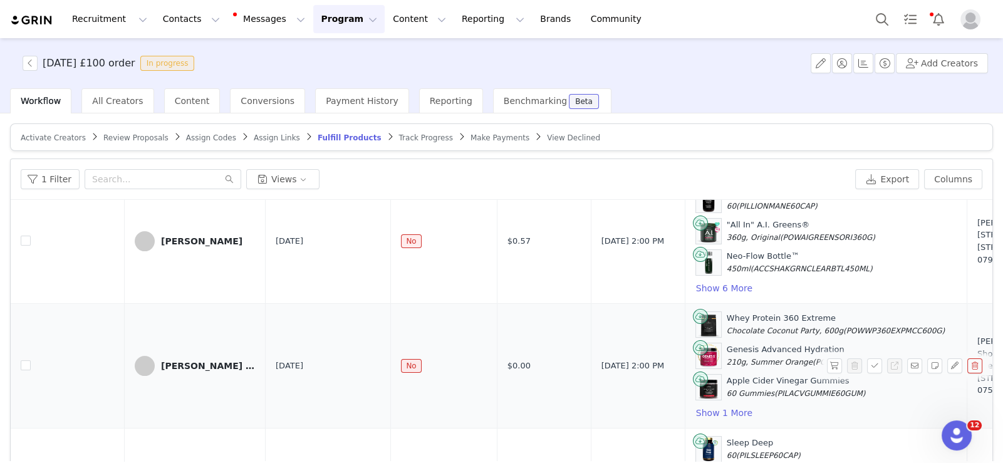
scroll to position [463, 0]
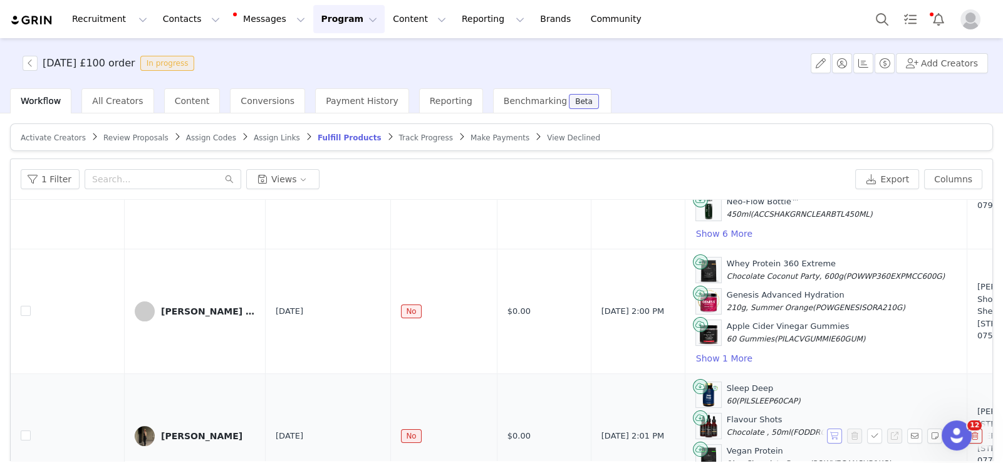
click at [827, 428] on button "button" at bounding box center [834, 435] width 15 height 15
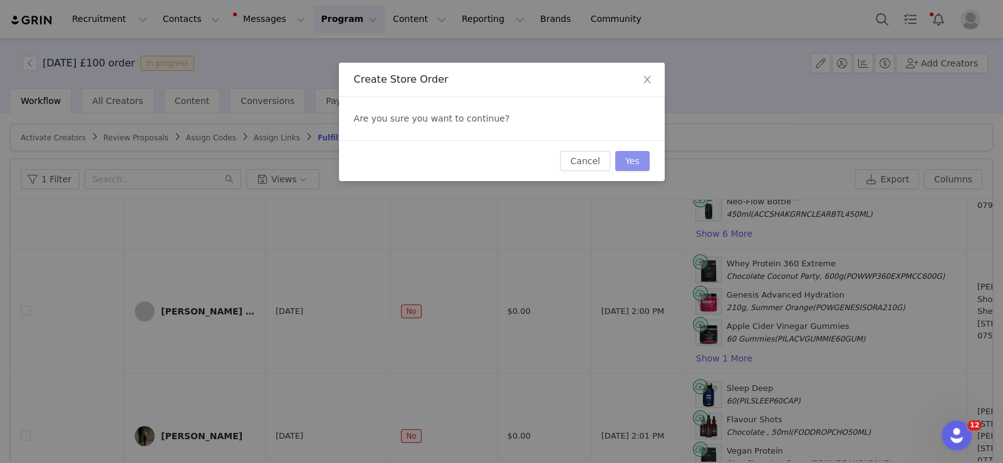
click at [638, 152] on button "Yes" at bounding box center [632, 161] width 34 height 20
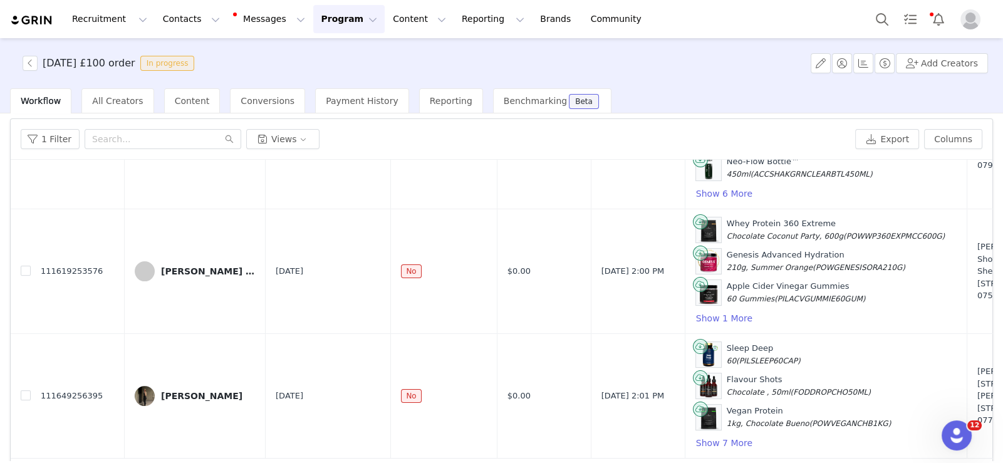
scroll to position [82, 0]
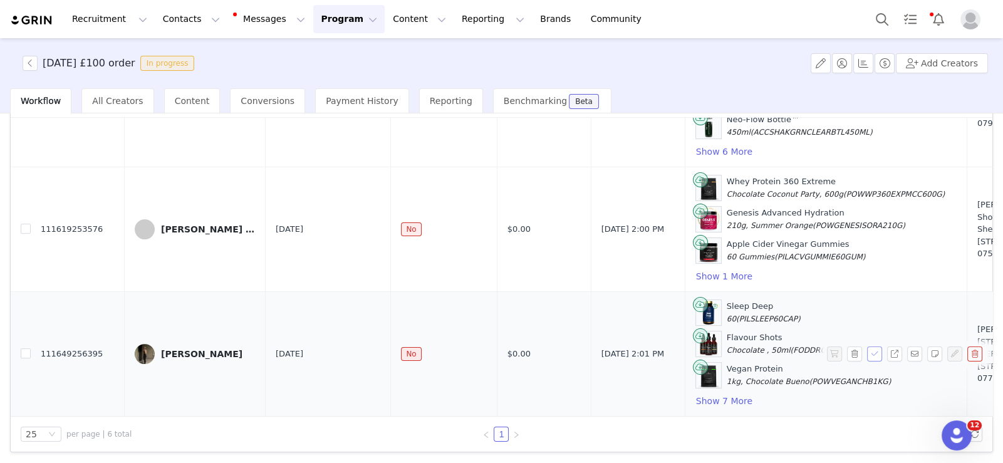
click at [867, 346] on button "button" at bounding box center [874, 353] width 15 height 15
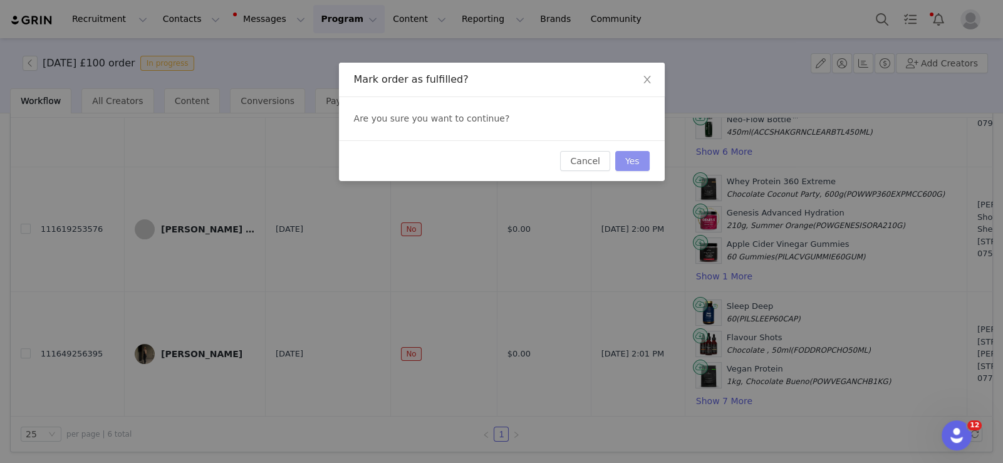
click at [643, 156] on button "Yes" at bounding box center [632, 161] width 34 height 20
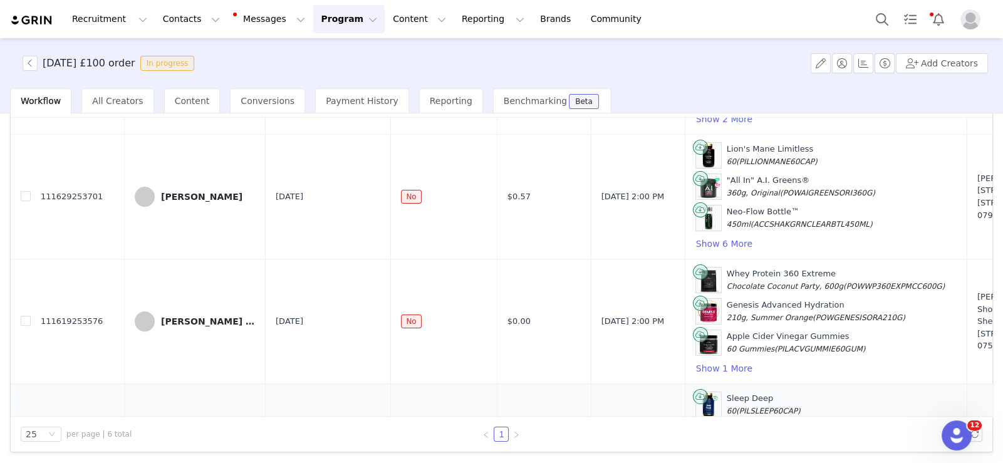
scroll to position [463, 0]
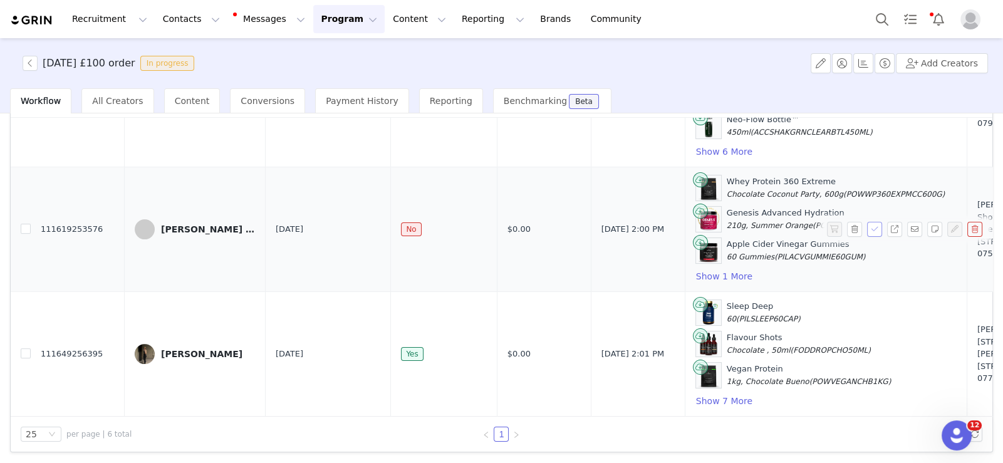
click at [867, 222] on button "button" at bounding box center [874, 229] width 15 height 15
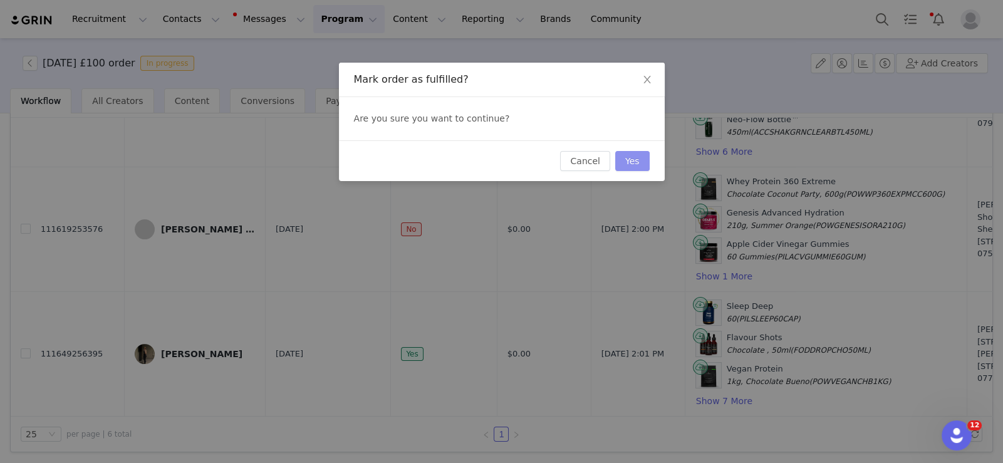
click at [642, 156] on button "Yes" at bounding box center [632, 161] width 34 height 20
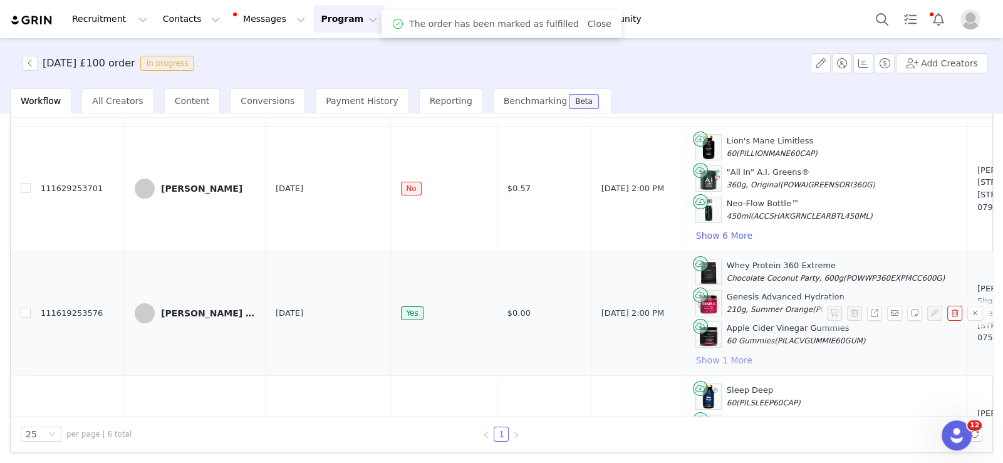
scroll to position [338, 0]
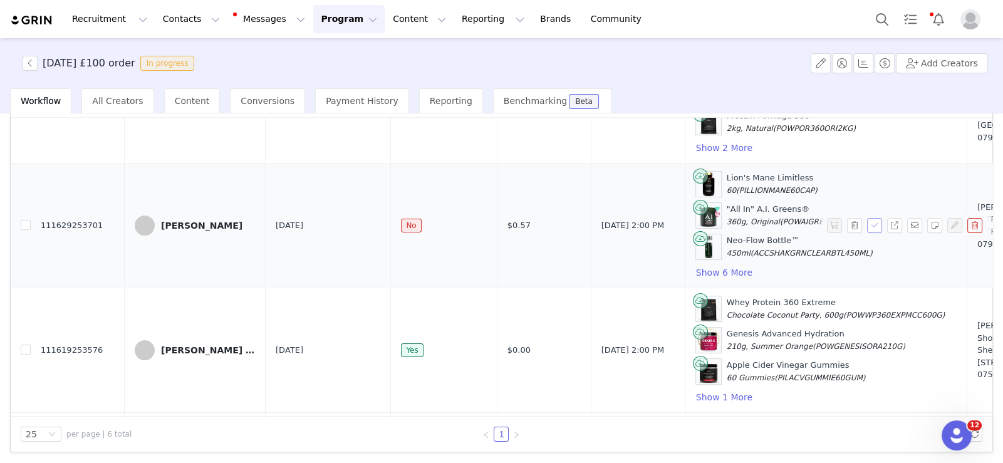
click at [867, 218] on button "button" at bounding box center [874, 225] width 15 height 15
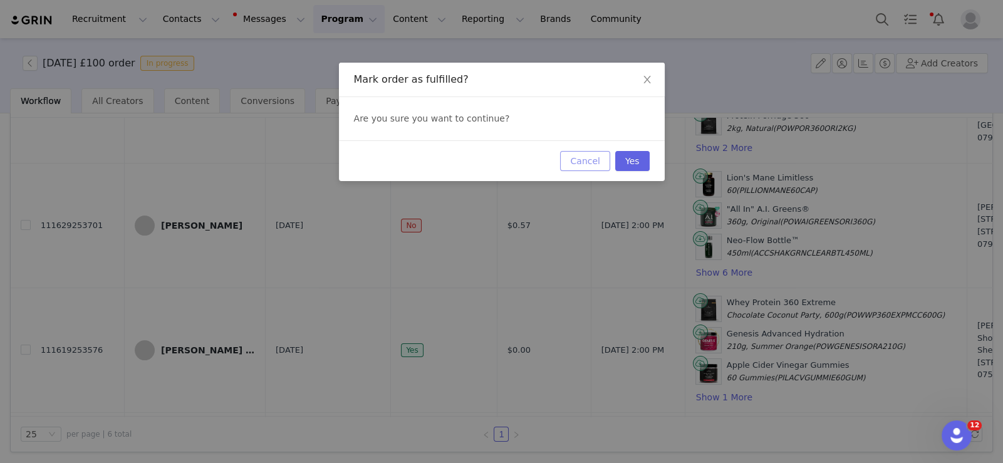
click at [609, 153] on button "Cancel" at bounding box center [584, 161] width 49 height 20
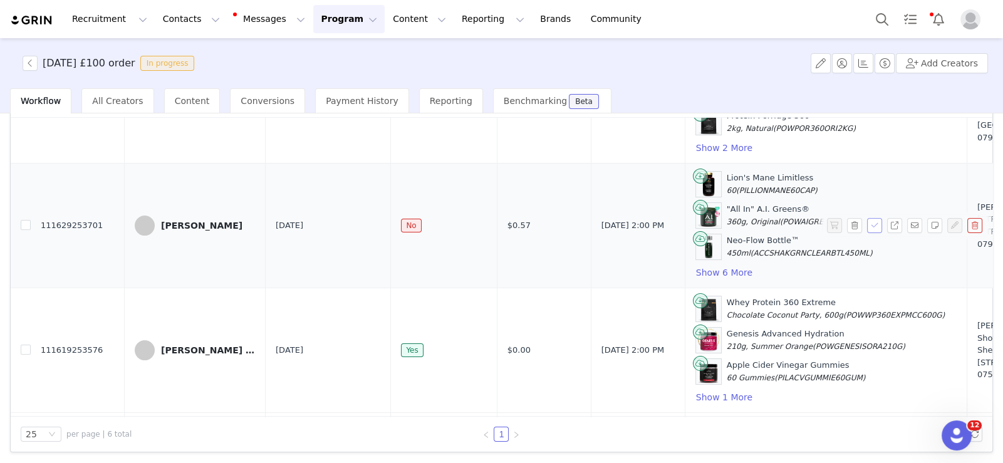
click at [867, 220] on button "button" at bounding box center [874, 225] width 15 height 15
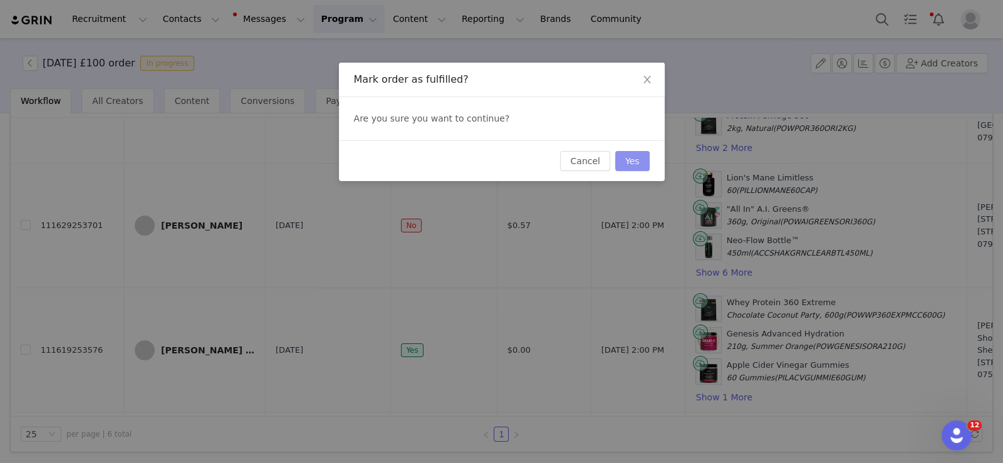
click at [639, 159] on button "Yes" at bounding box center [632, 161] width 34 height 20
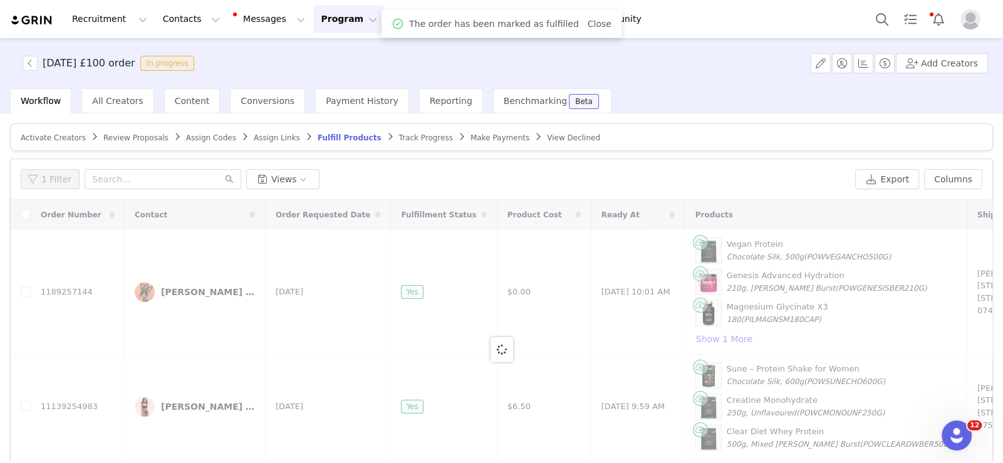
scroll to position [0, 0]
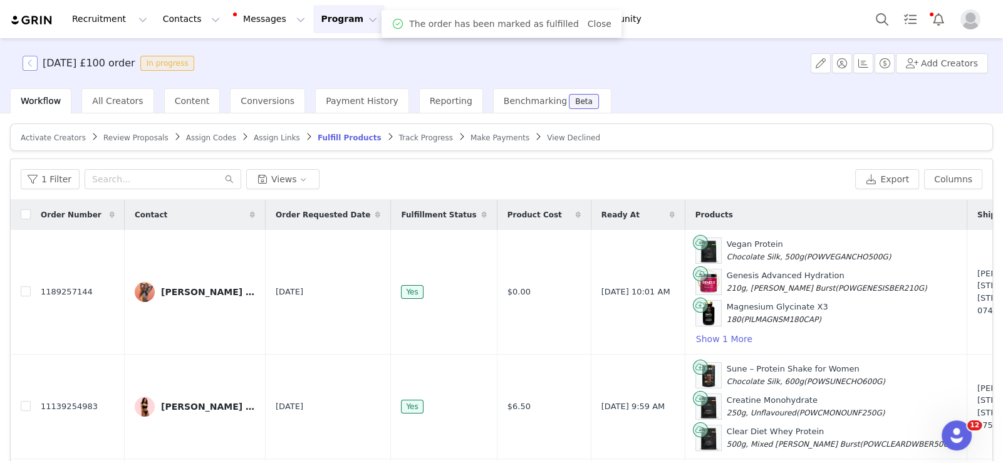
click at [35, 56] on button "button" at bounding box center [30, 63] width 15 height 15
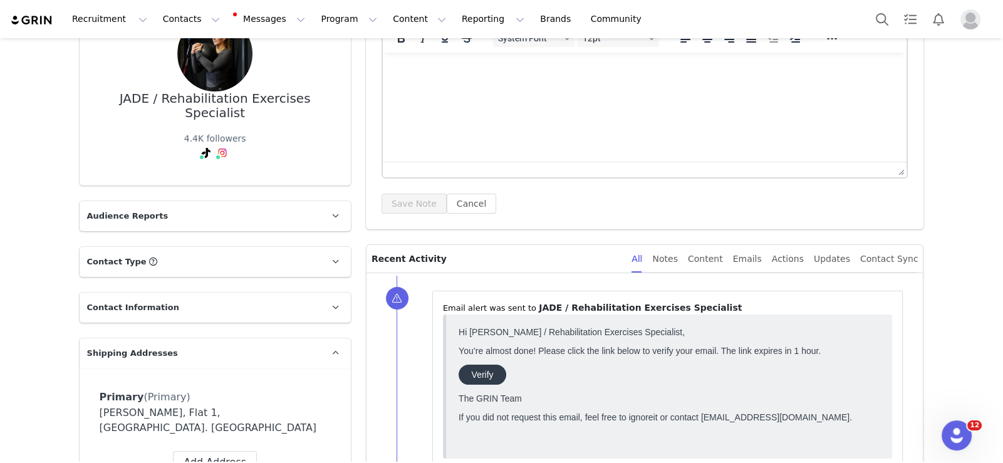
scroll to position [125, 0]
